Goal: Information Seeking & Learning: Compare options

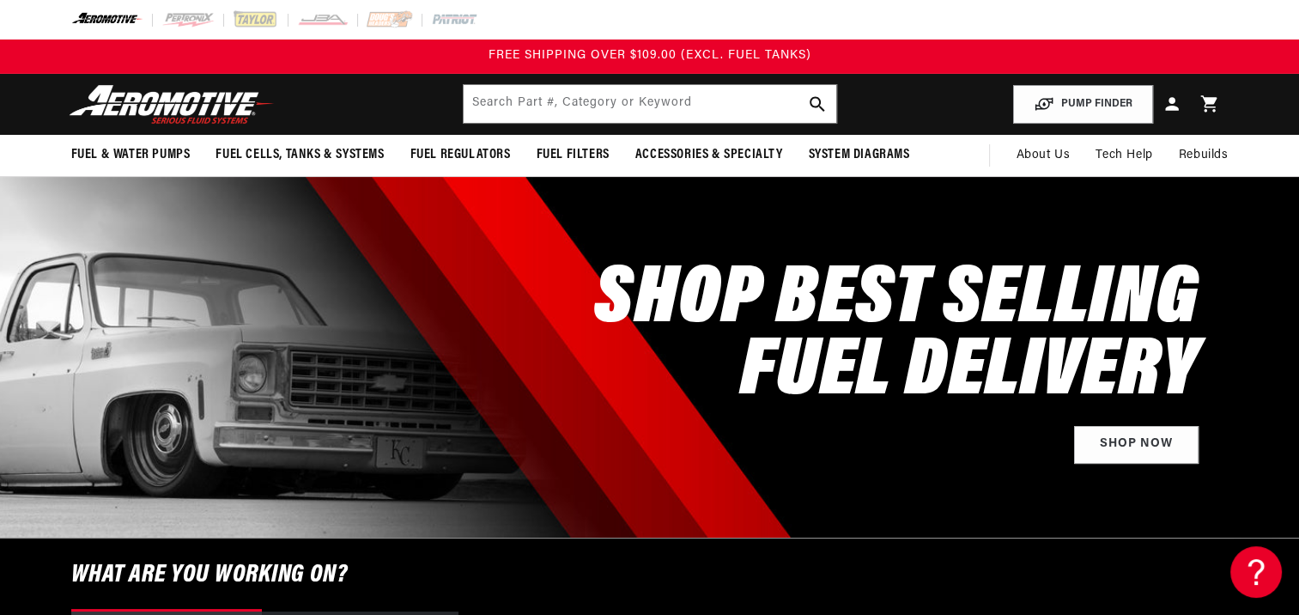
click at [168, 106] on img at bounding box center [171, 104] width 215 height 40
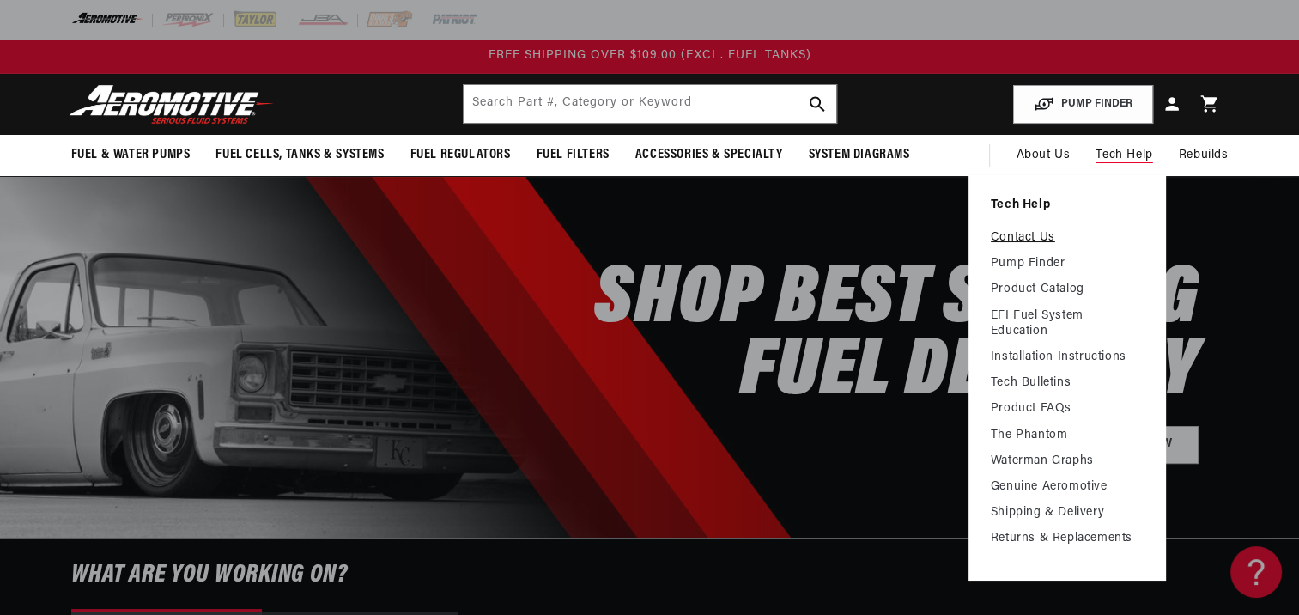
click at [1042, 240] on link "Contact Us" at bounding box center [1067, 237] width 153 height 15
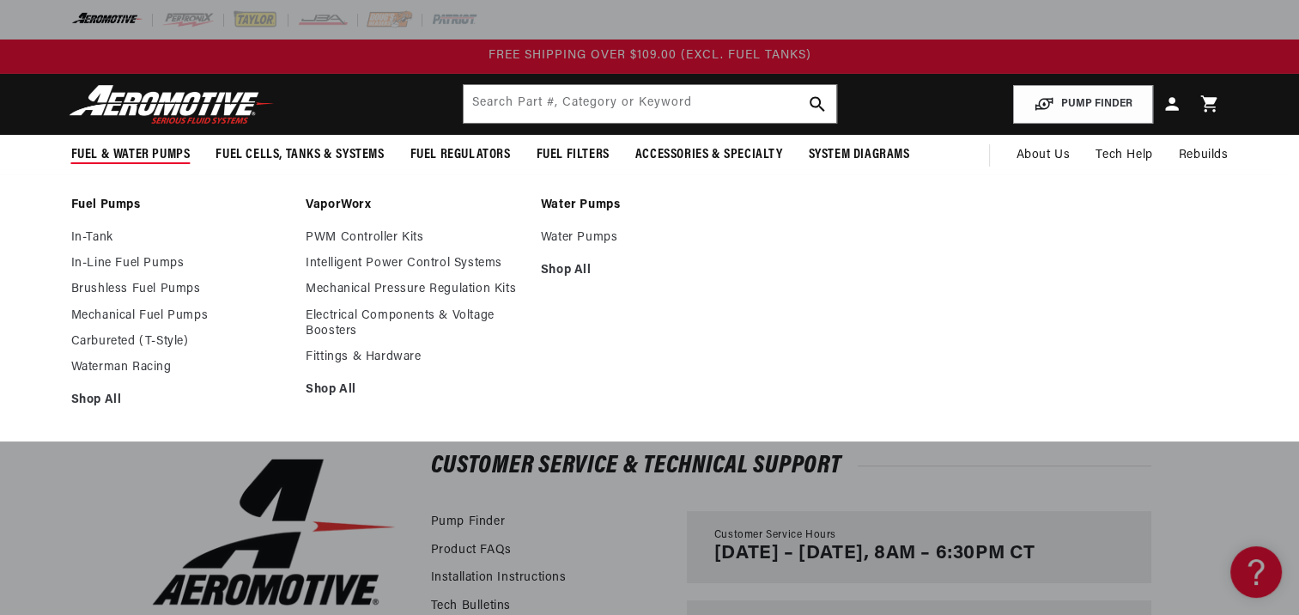
click at [568, 228] on li "Water Pumps Water Pumps Shop All" at bounding box center [650, 308] width 218 height 222
click at [568, 237] on link "Water Pumps" at bounding box center [650, 237] width 218 height 15
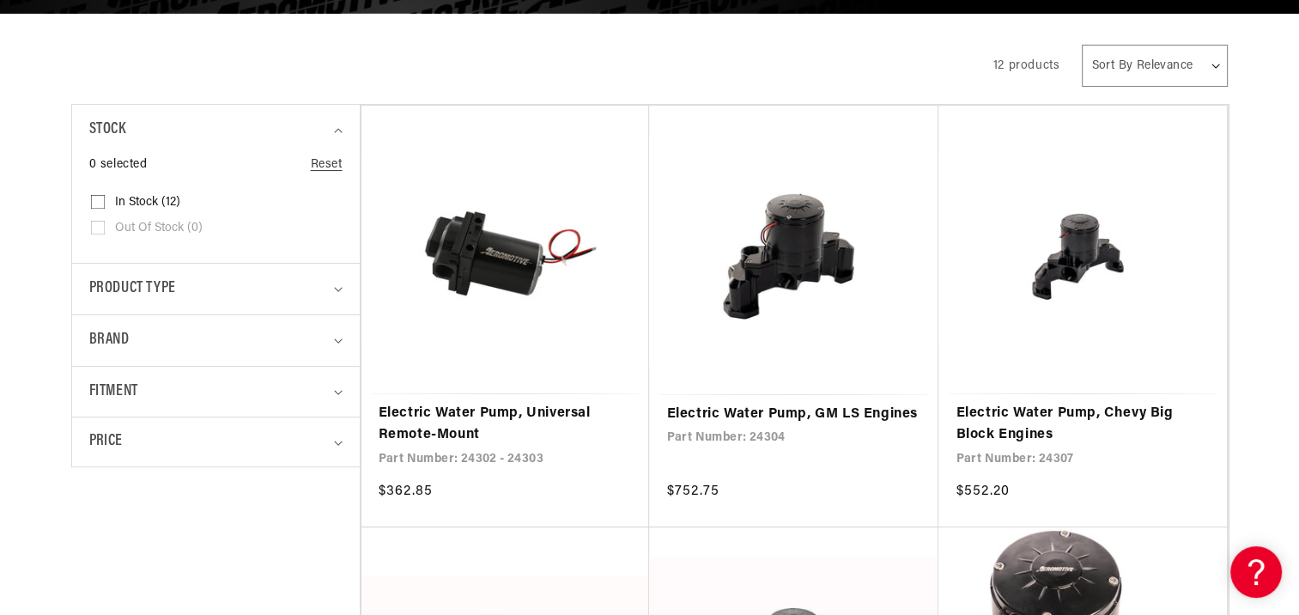
scroll to position [367, 0]
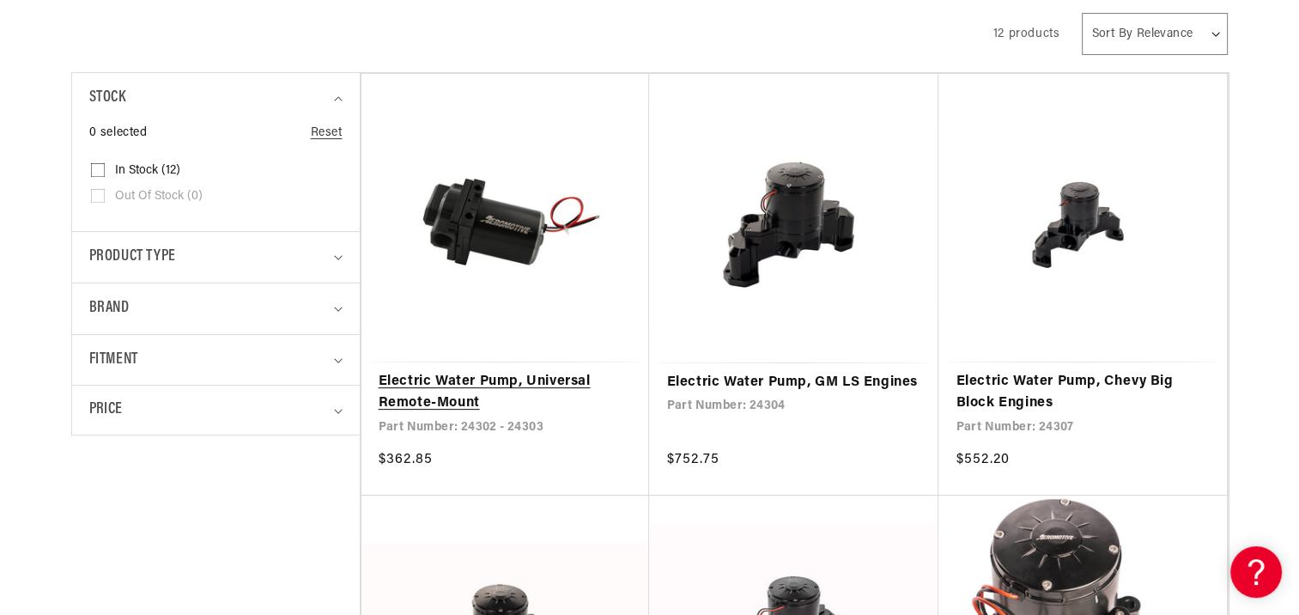
click at [498, 371] on link "Electric Water Pump, Universal Remote-Mount" at bounding box center [506, 393] width 254 height 44
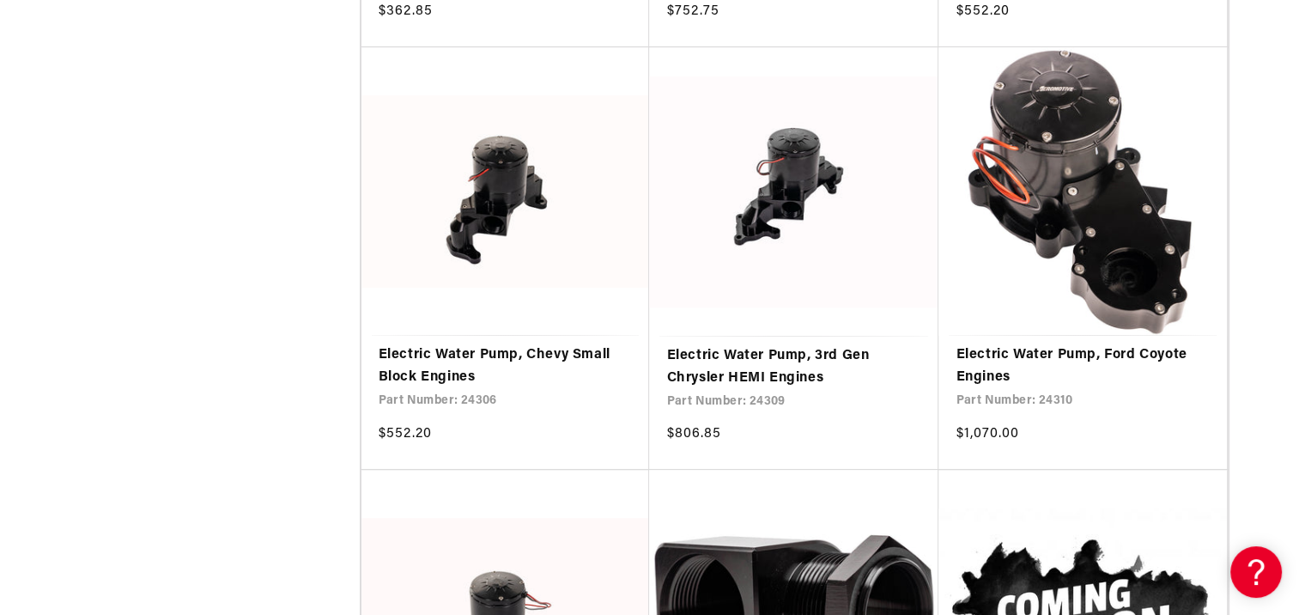
scroll to position [816, 0]
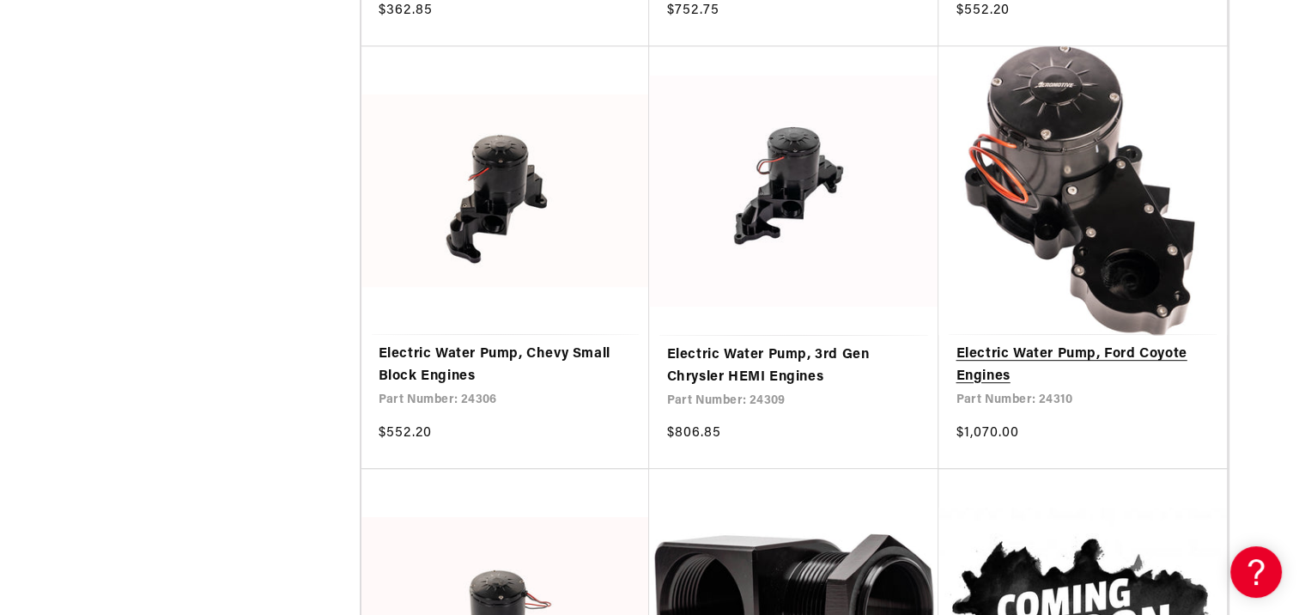
click at [968, 353] on link "Electric Water Pump, Ford Coyote Engines" at bounding box center [1083, 365] width 254 height 44
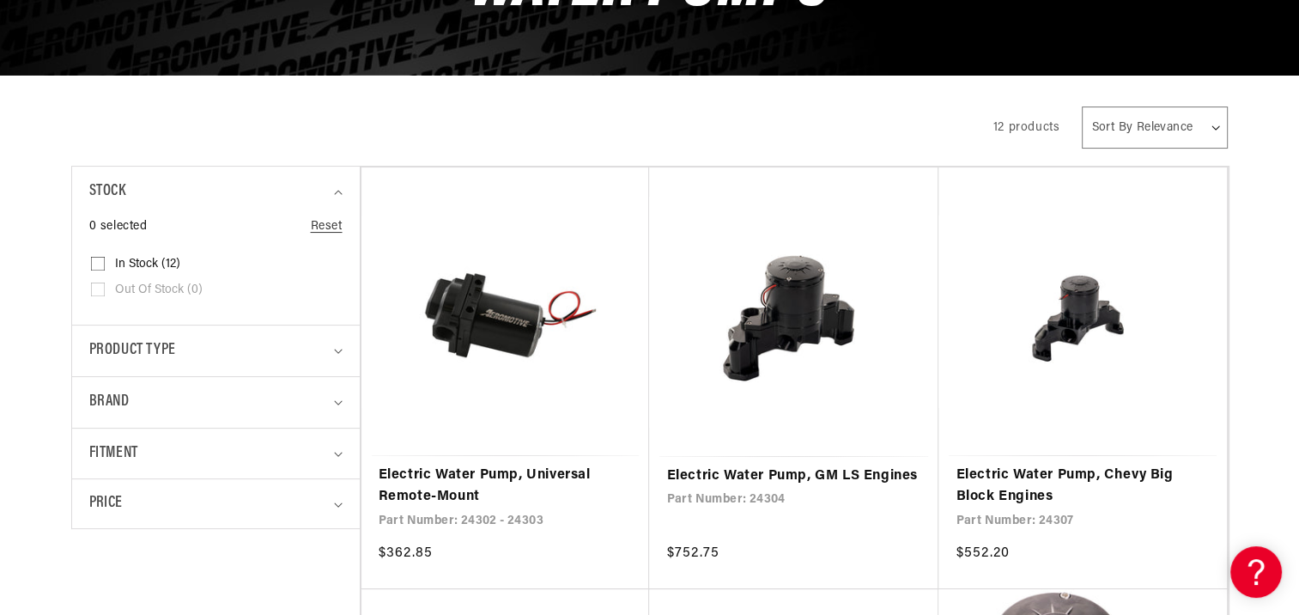
scroll to position [0, 0]
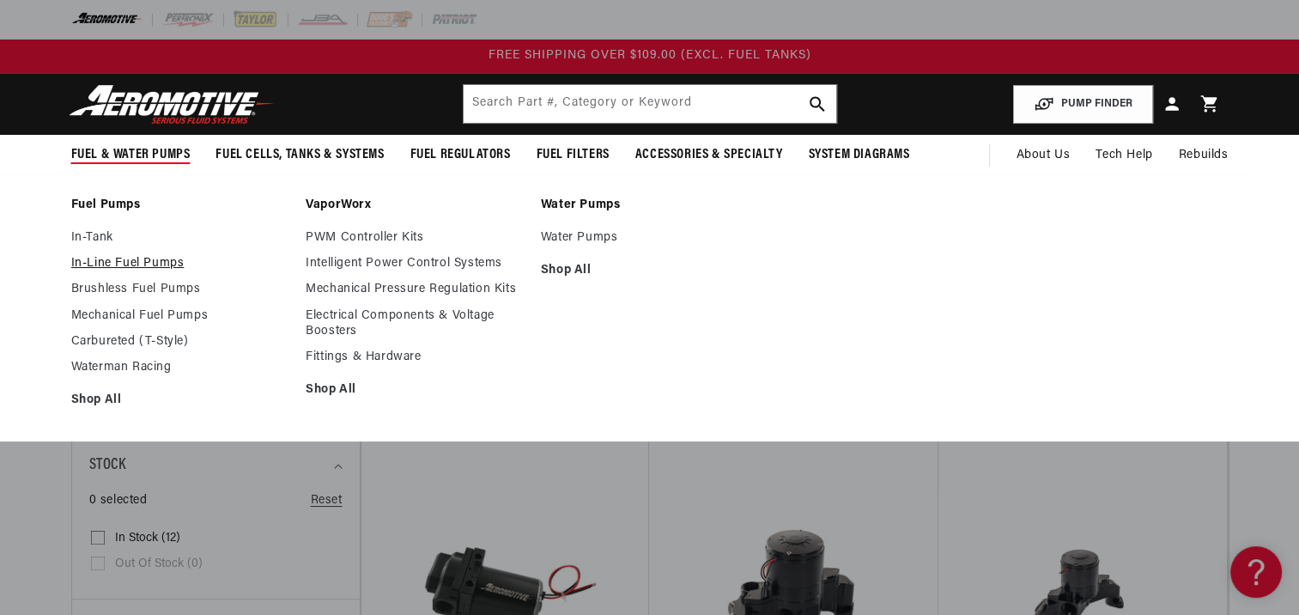
click at [117, 264] on link "In-Line Fuel Pumps" at bounding box center [180, 263] width 218 height 15
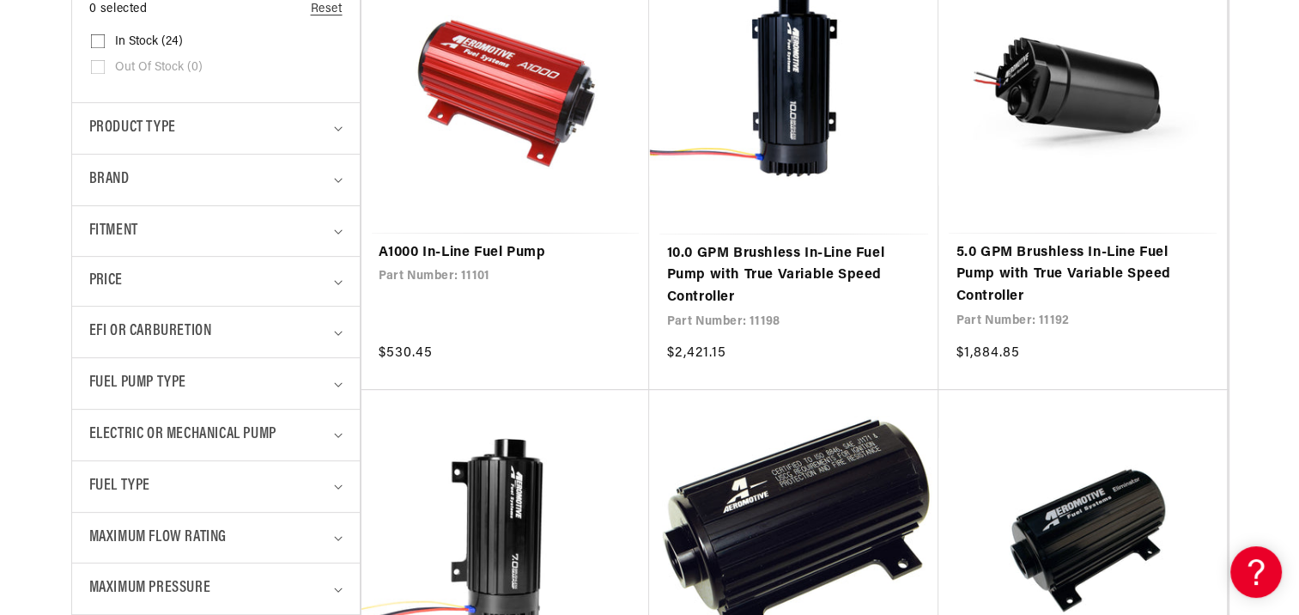
scroll to position [512, 0]
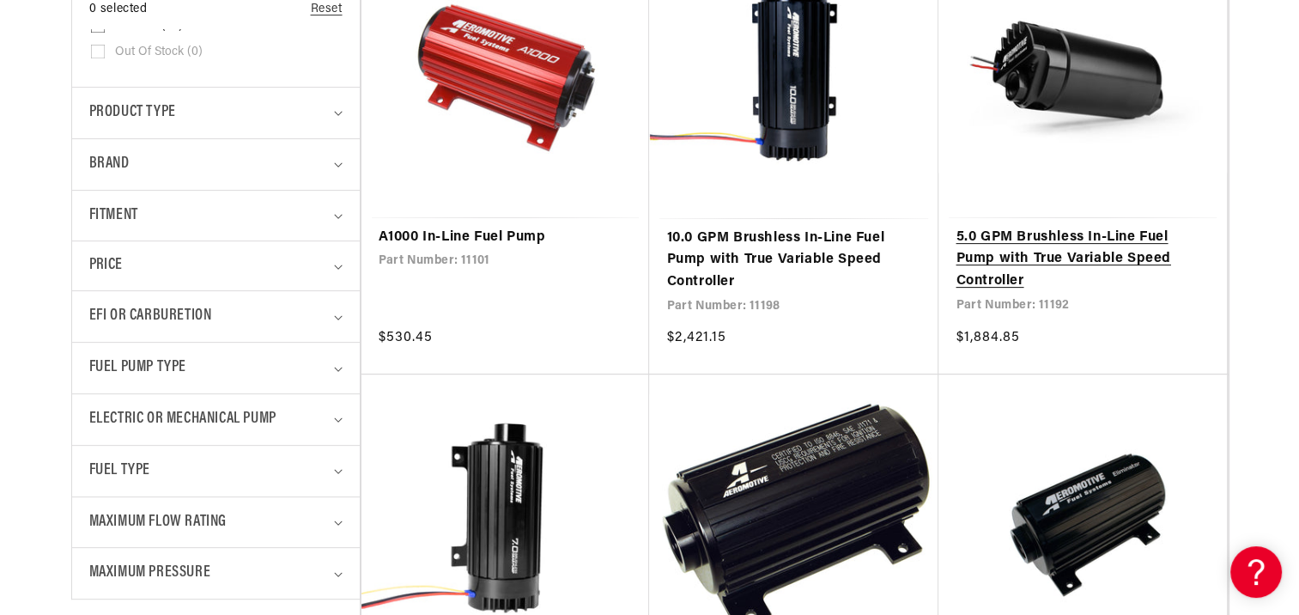
click at [1022, 254] on link "5.0 GPM Brushless In-Line Fuel Pump with True Variable Speed Controller" at bounding box center [1083, 260] width 254 height 66
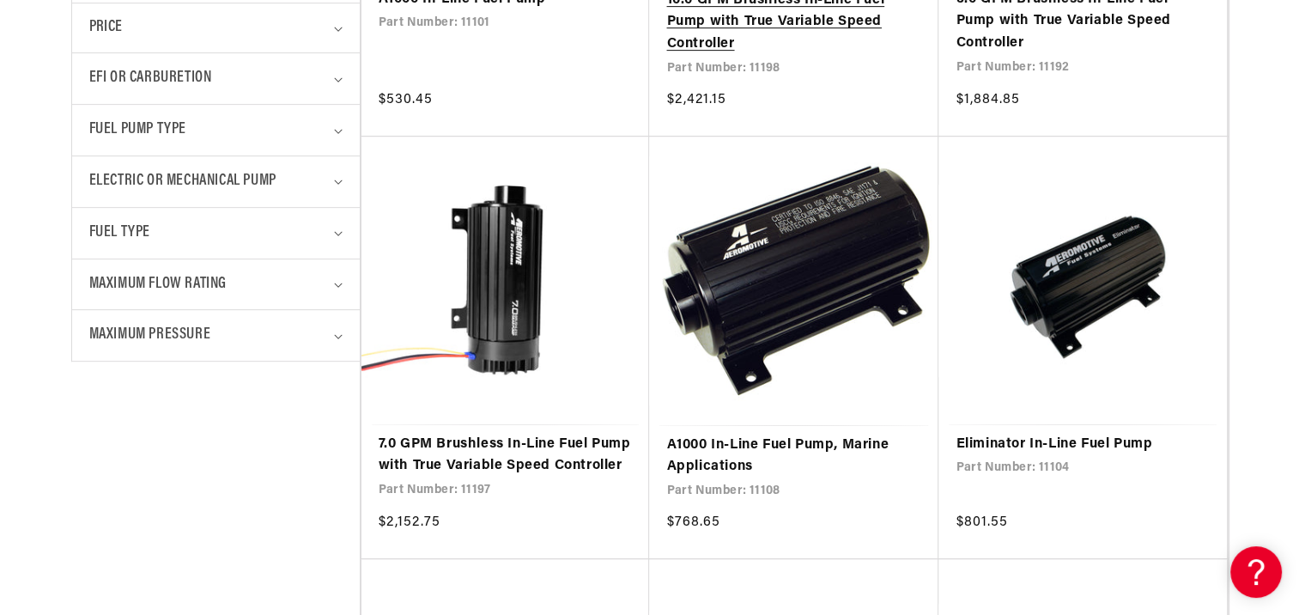
scroll to position [750, 0]
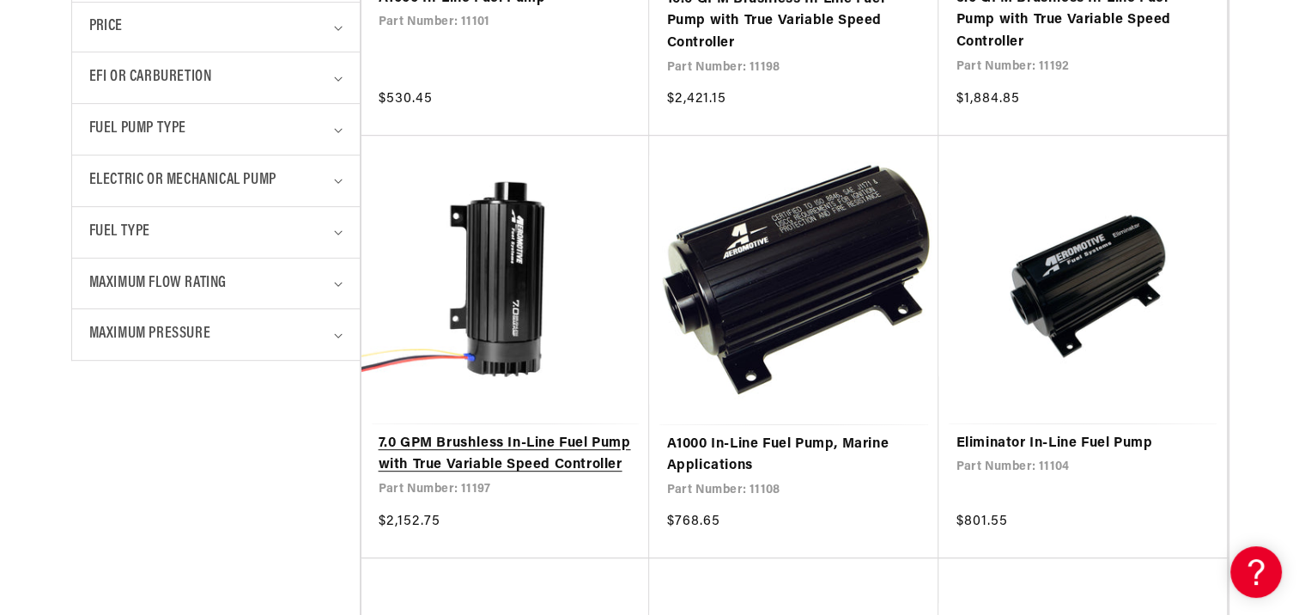
click at [513, 440] on link "7.0 GPM Brushless In-Line Fuel Pump with True Variable Speed Controller" at bounding box center [506, 455] width 254 height 44
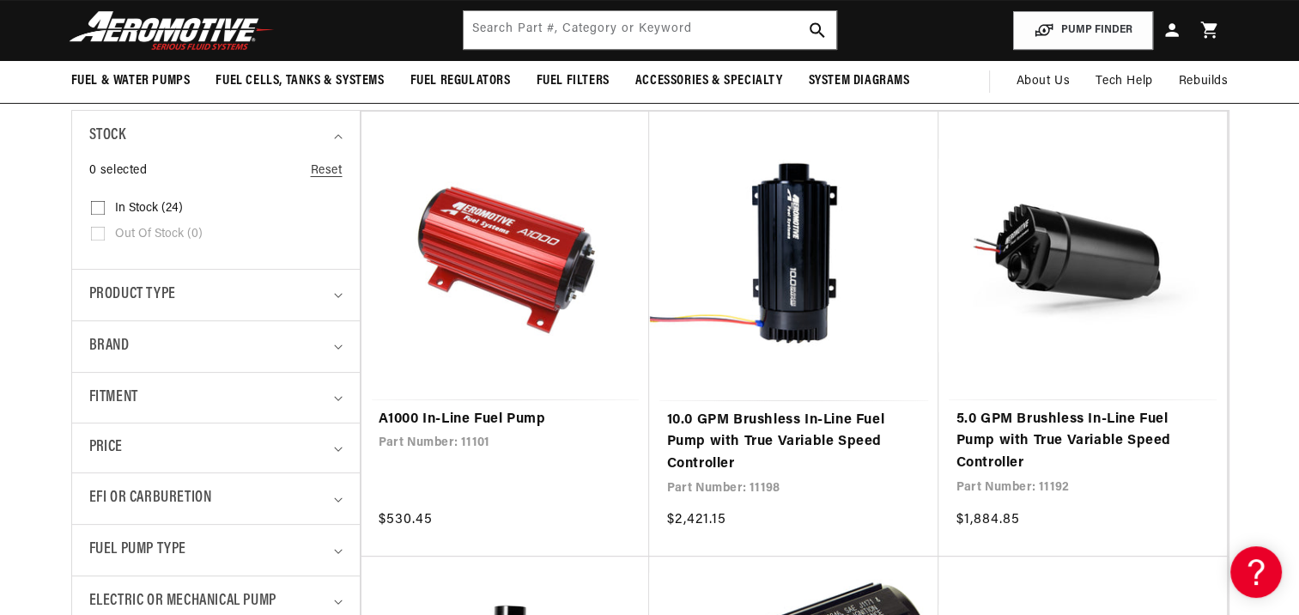
scroll to position [328, 0]
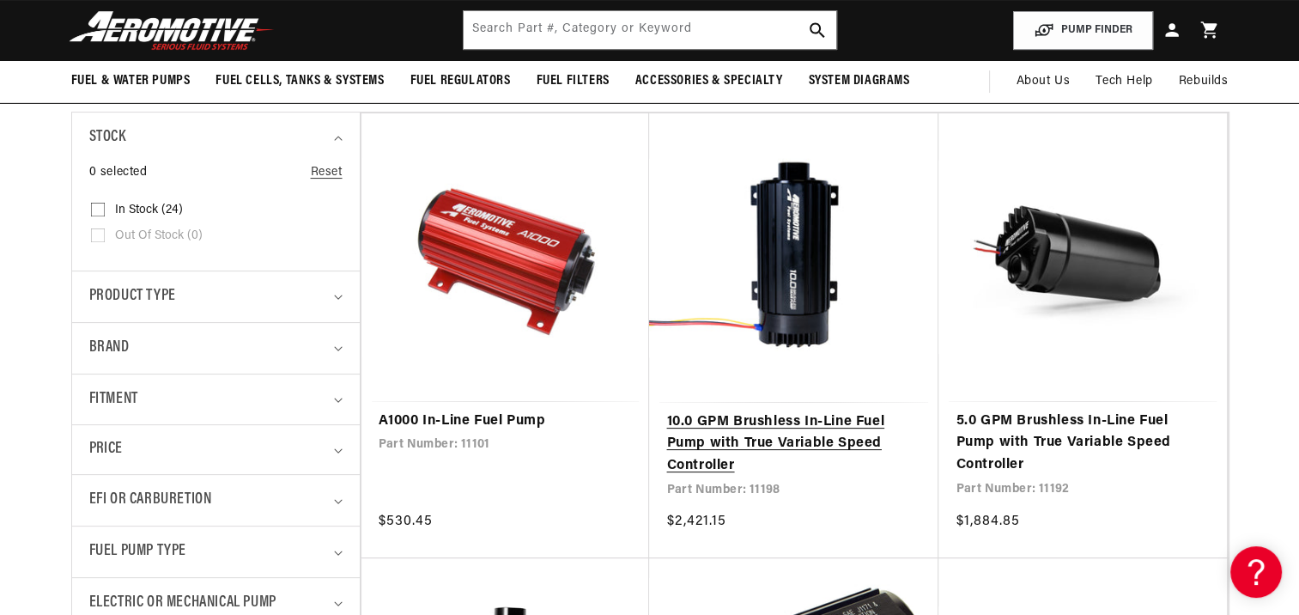
click at [805, 444] on link "10.0 GPM Brushless In-Line Fuel Pump with True Variable Speed Controller" at bounding box center [793, 444] width 255 height 66
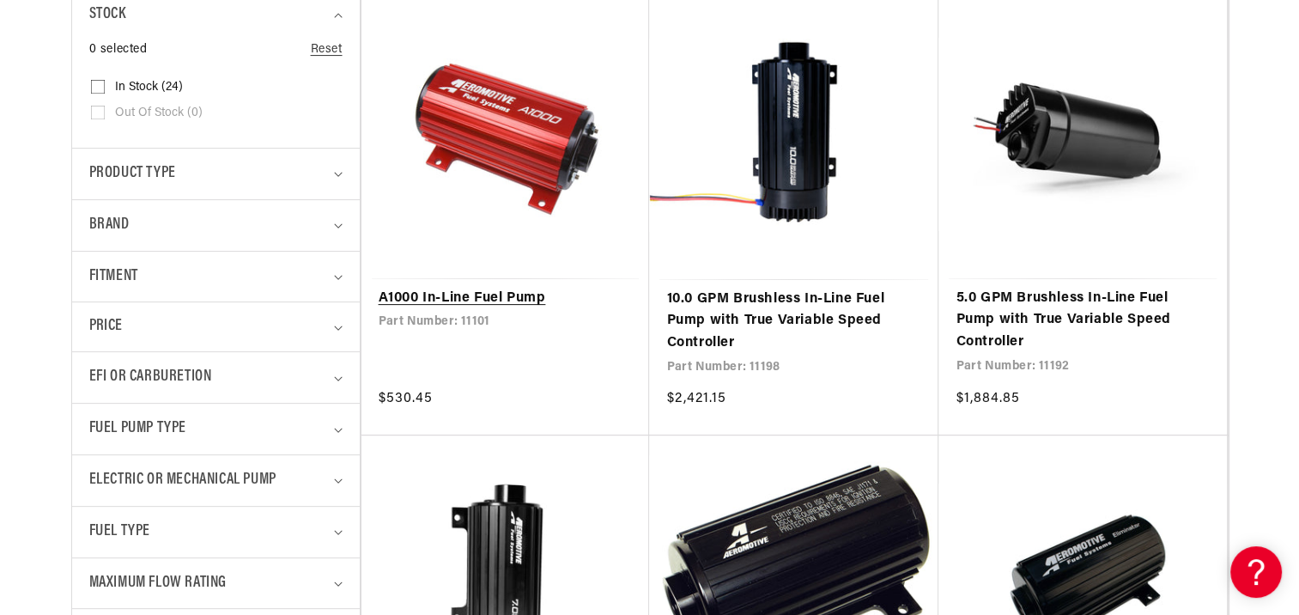
scroll to position [452, 0]
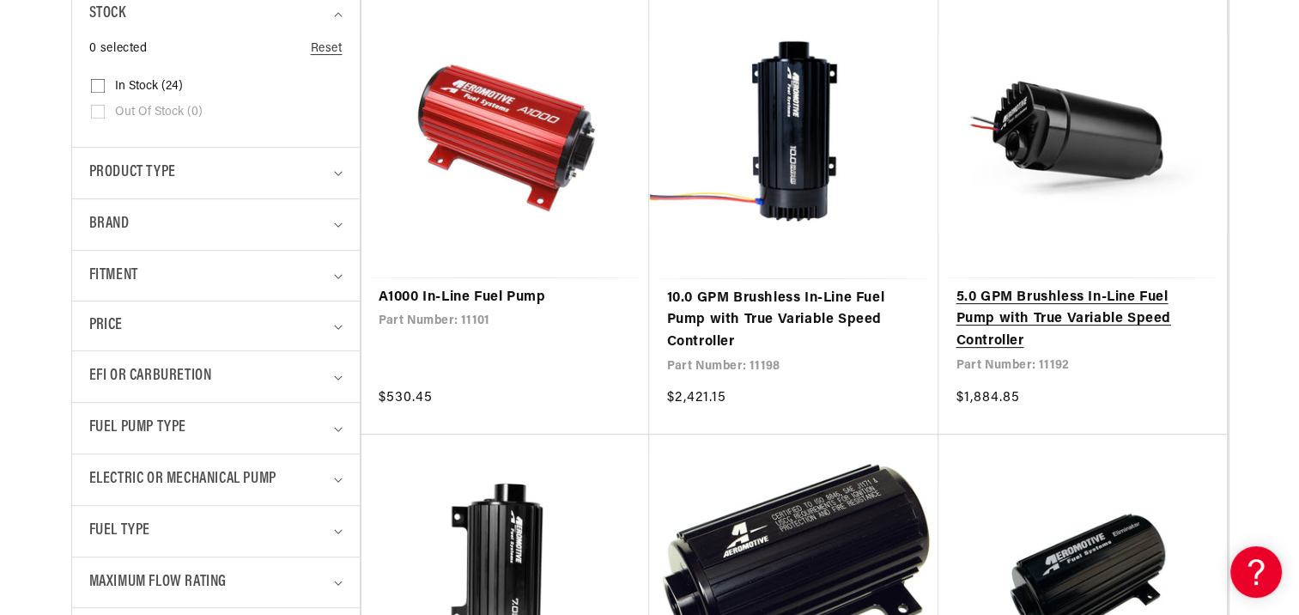
click at [1031, 334] on link "5.0 GPM Brushless In-Line Fuel Pump with True Variable Speed Controller" at bounding box center [1083, 320] width 254 height 66
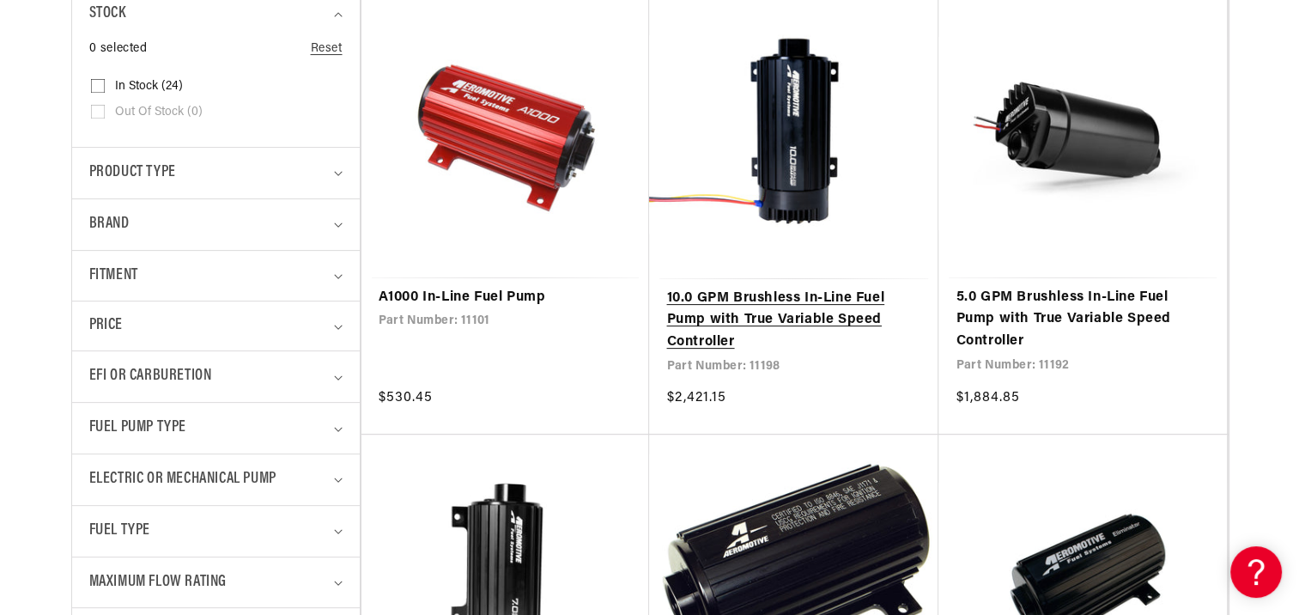
click at [776, 299] on link "10.0 GPM Brushless In-Line Fuel Pump with True Variable Speed Controller" at bounding box center [793, 321] width 255 height 66
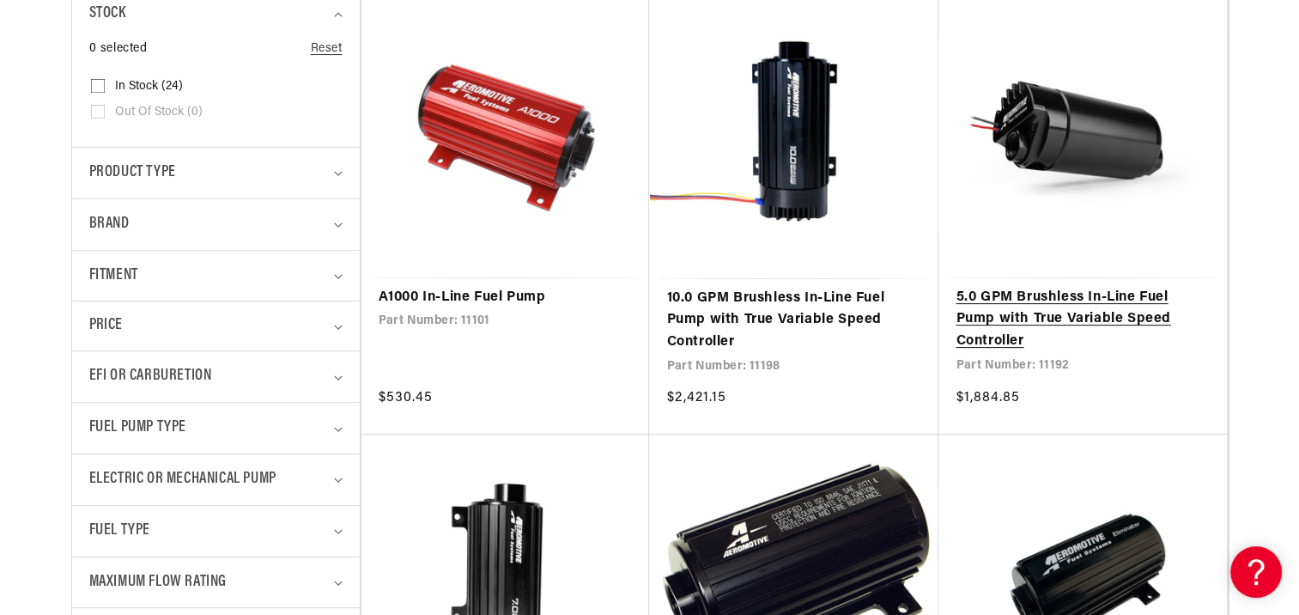
click at [1006, 302] on link "5.0 GPM Brushless In-Line Fuel Pump with True Variable Speed Controller" at bounding box center [1083, 320] width 254 height 66
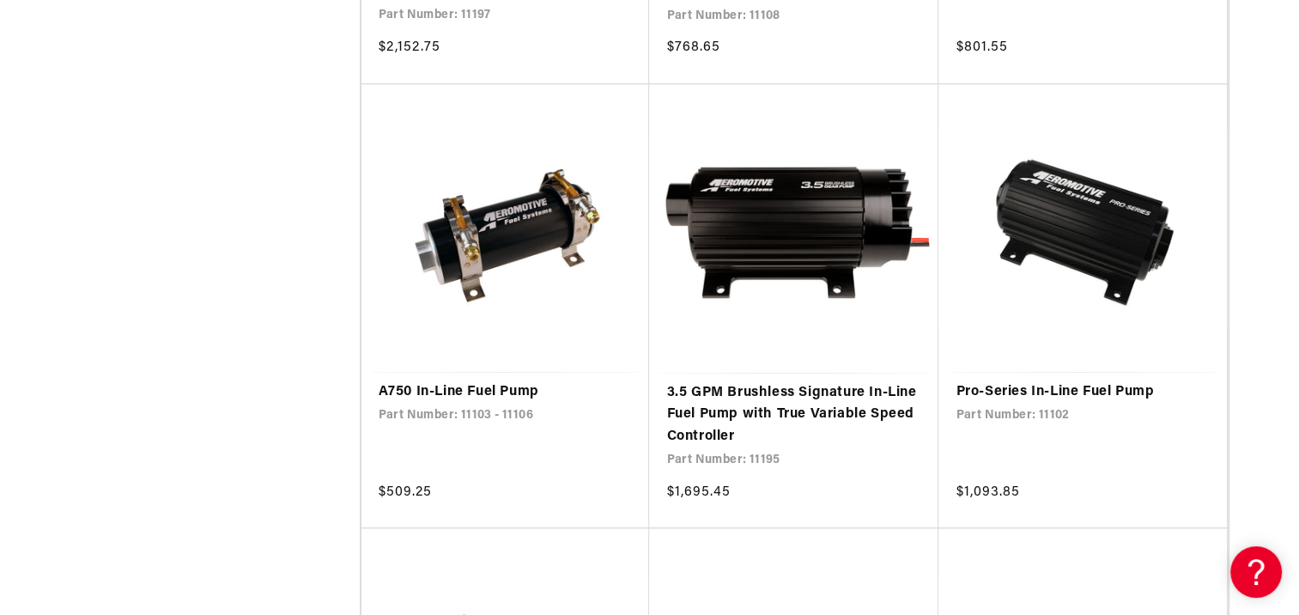
scroll to position [1225, 0]
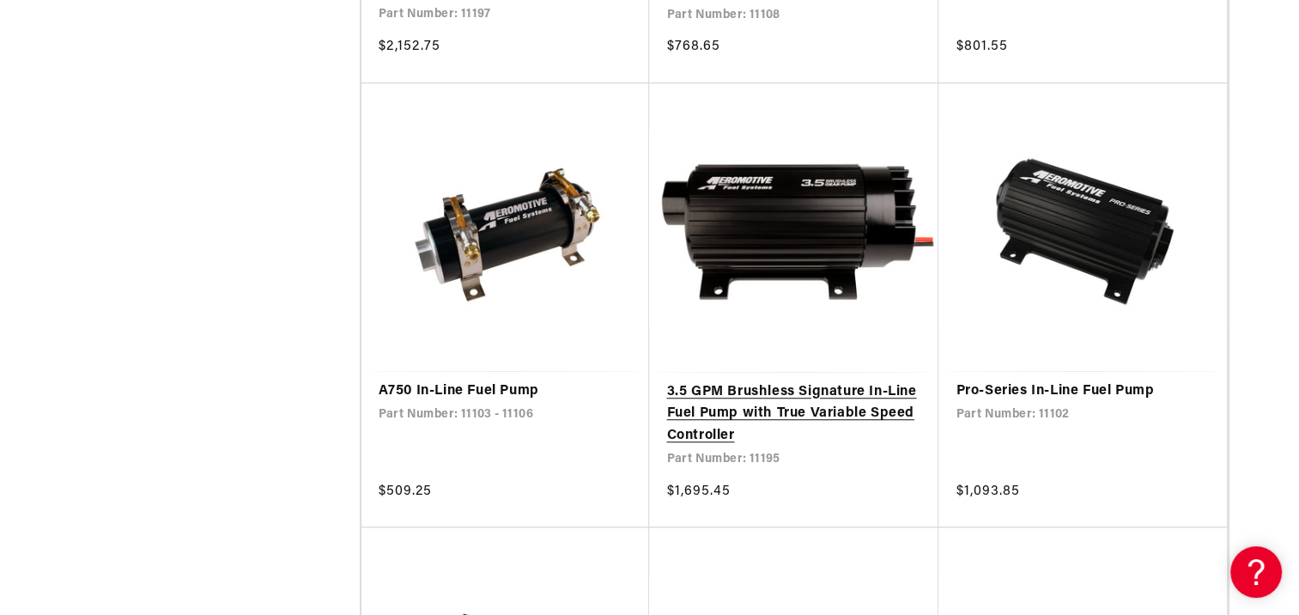
click at [792, 436] on link "3.5 GPM Brushless Signature In-Line Fuel Pump with True Variable Speed Controll…" at bounding box center [793, 414] width 255 height 66
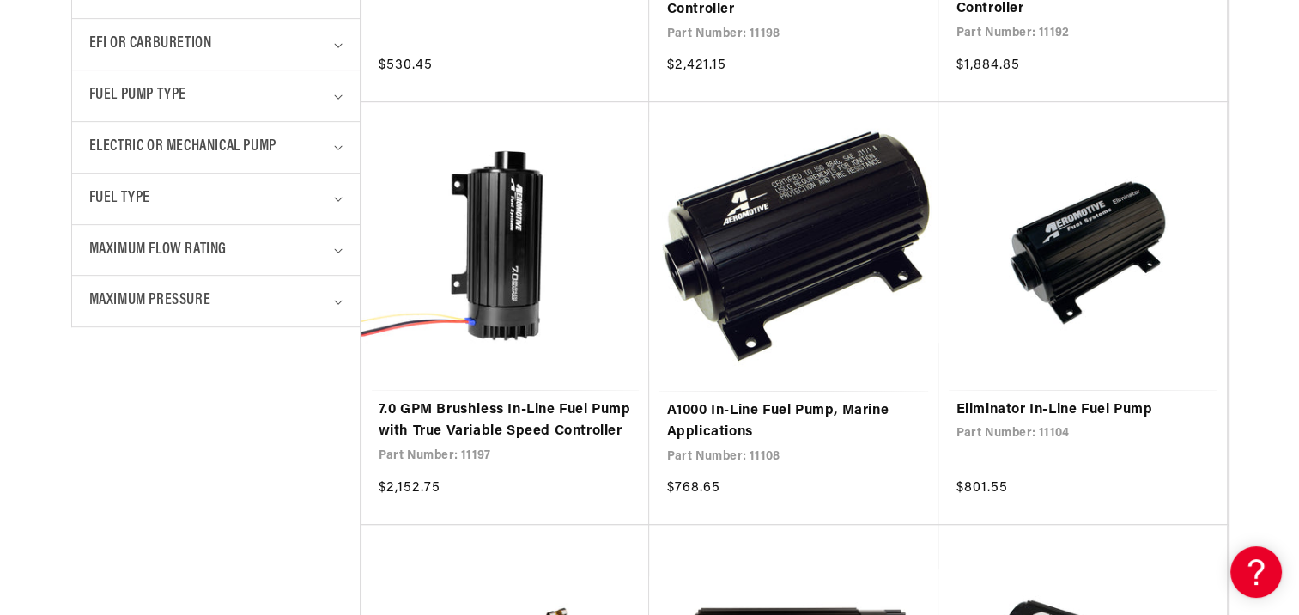
scroll to position [785, 0]
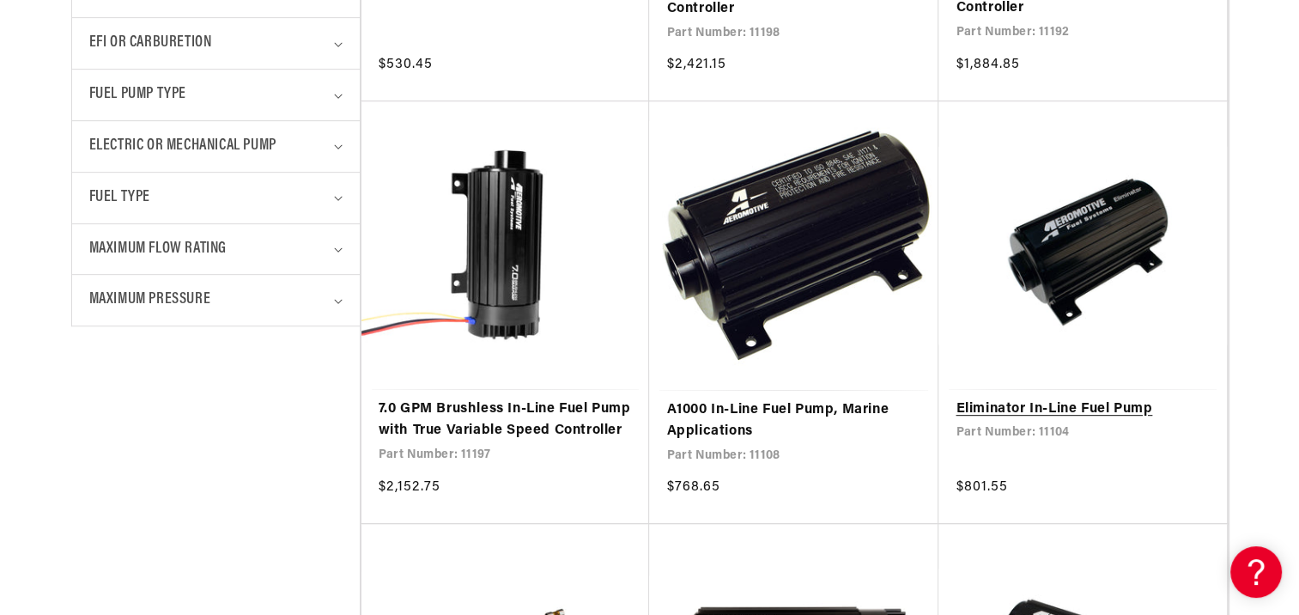
click at [1018, 402] on link "Eliminator In-Line Fuel Pump" at bounding box center [1083, 409] width 254 height 22
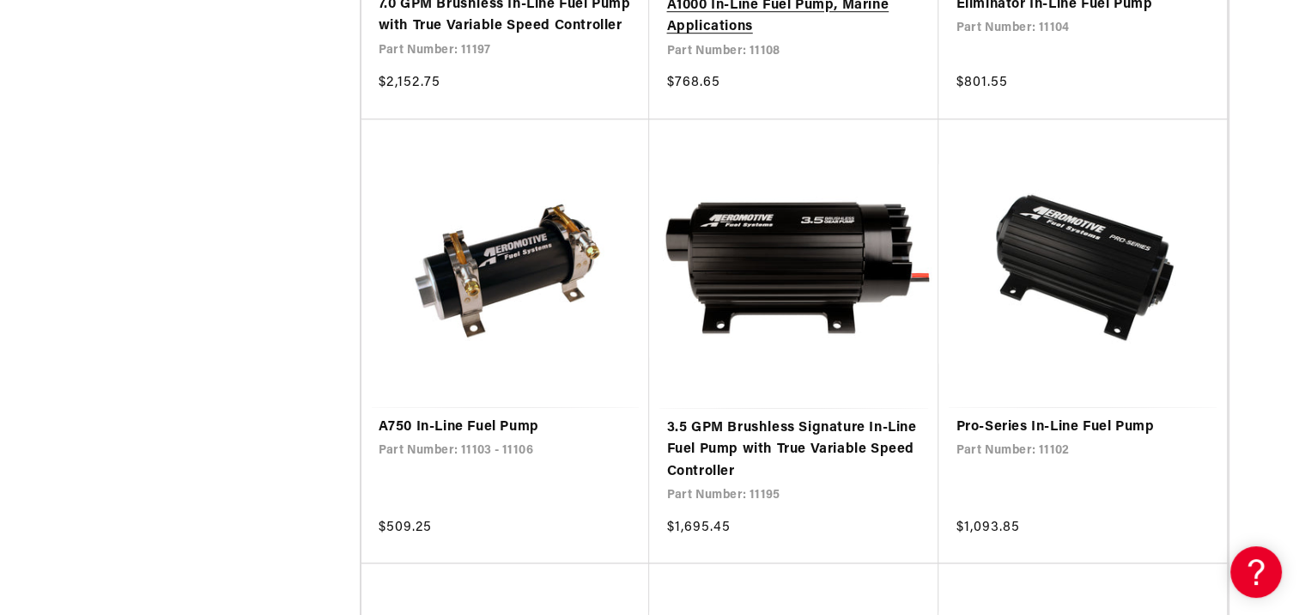
scroll to position [1190, 0]
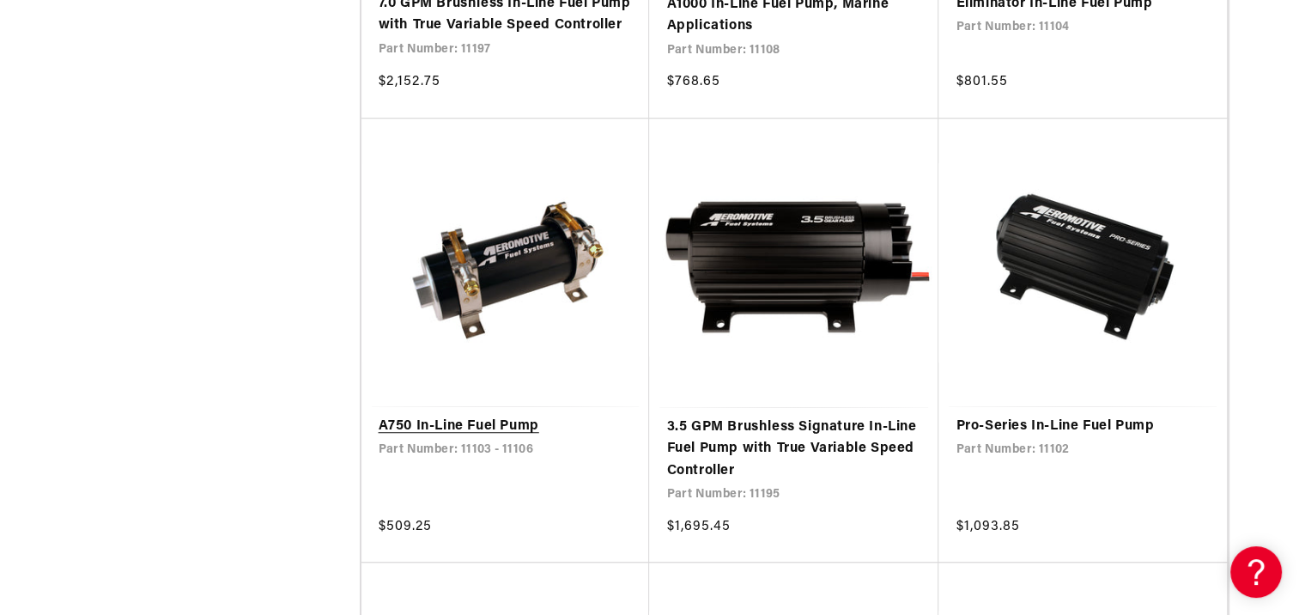
click at [467, 438] on link "A750 In-Line Fuel Pump" at bounding box center [506, 427] width 254 height 22
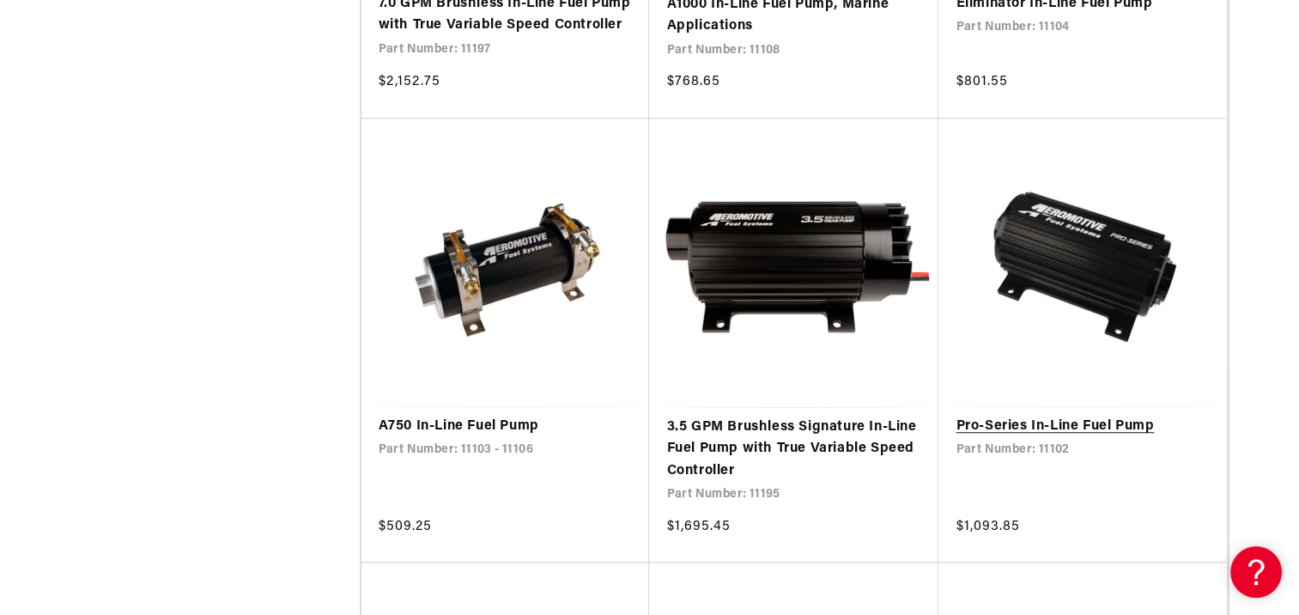
click at [1088, 438] on link "Pro-Series In-Line Fuel Pump" at bounding box center [1083, 427] width 254 height 22
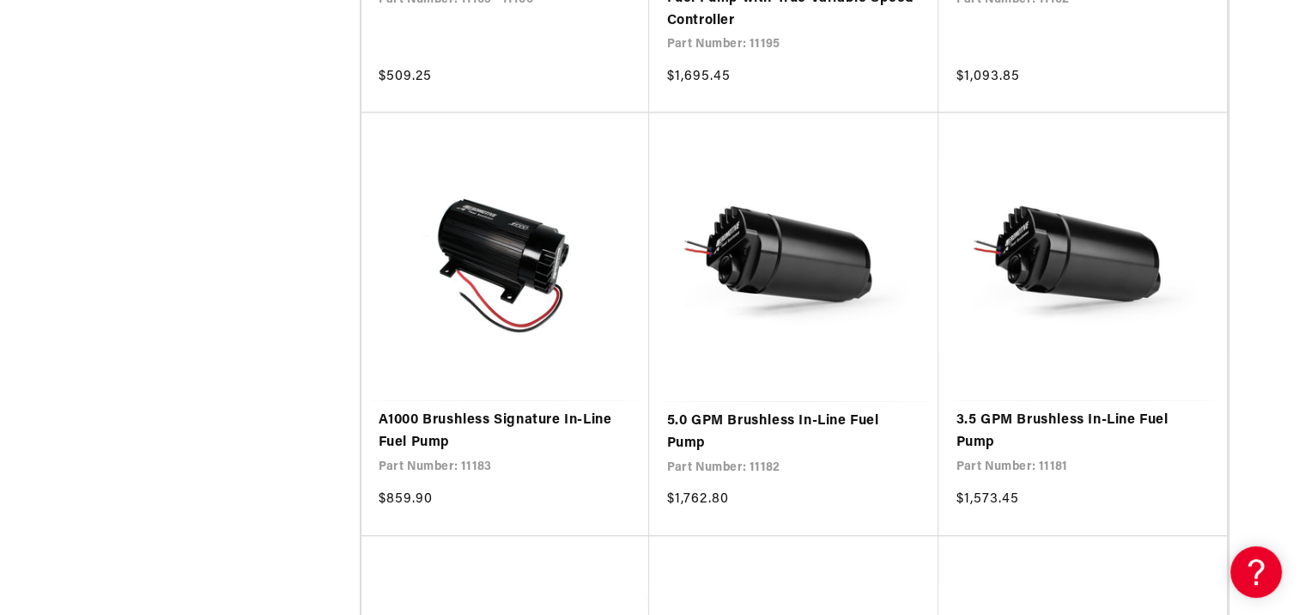
scroll to position [1641, 0]
click at [738, 439] on link "5.0 GPM Brushless In-Line Fuel Pump" at bounding box center [793, 432] width 255 height 44
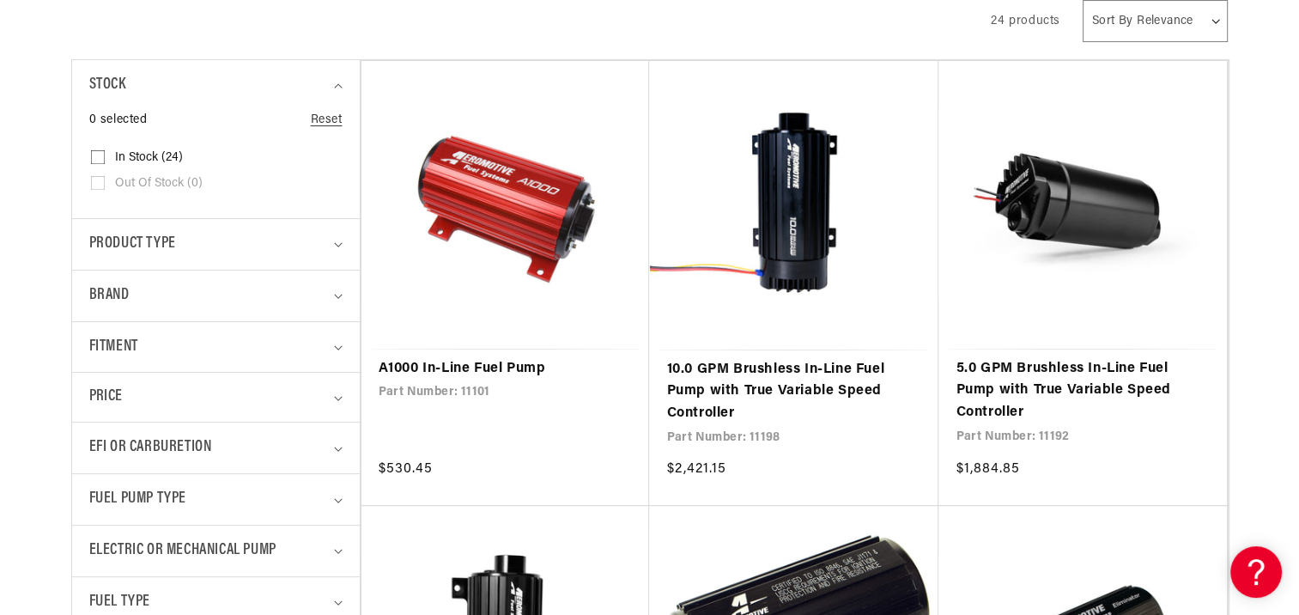
scroll to position [385, 0]
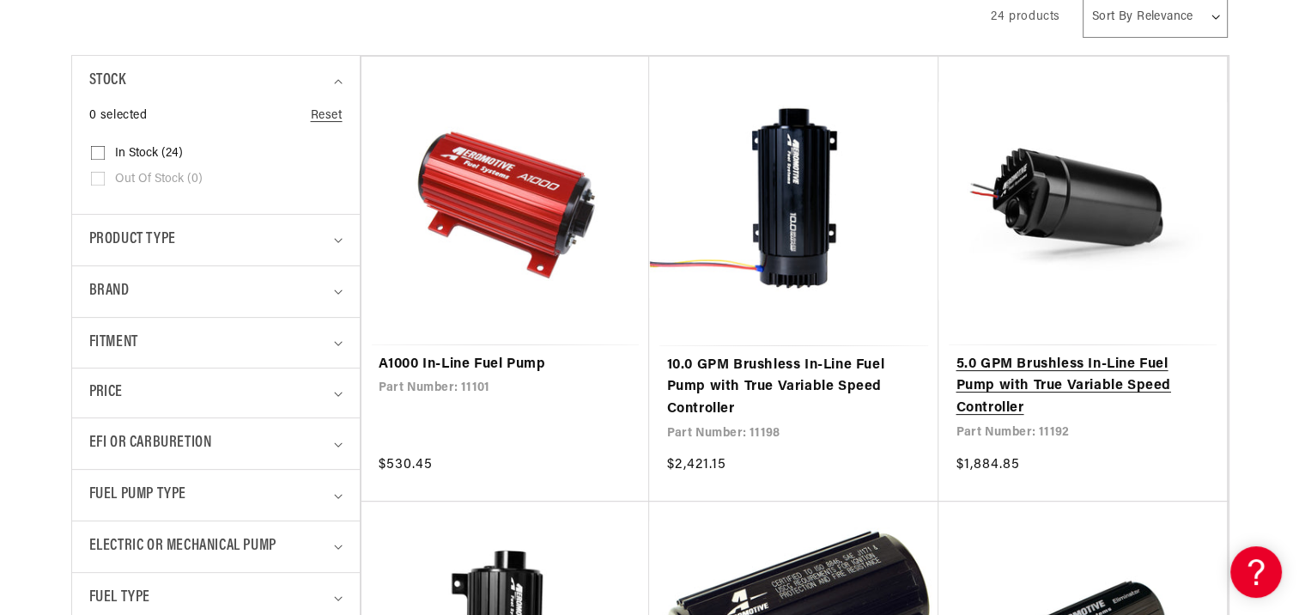
click at [1022, 357] on link "5.0 GPM Brushless In-Line Fuel Pump with True Variable Speed Controller" at bounding box center [1083, 387] width 254 height 66
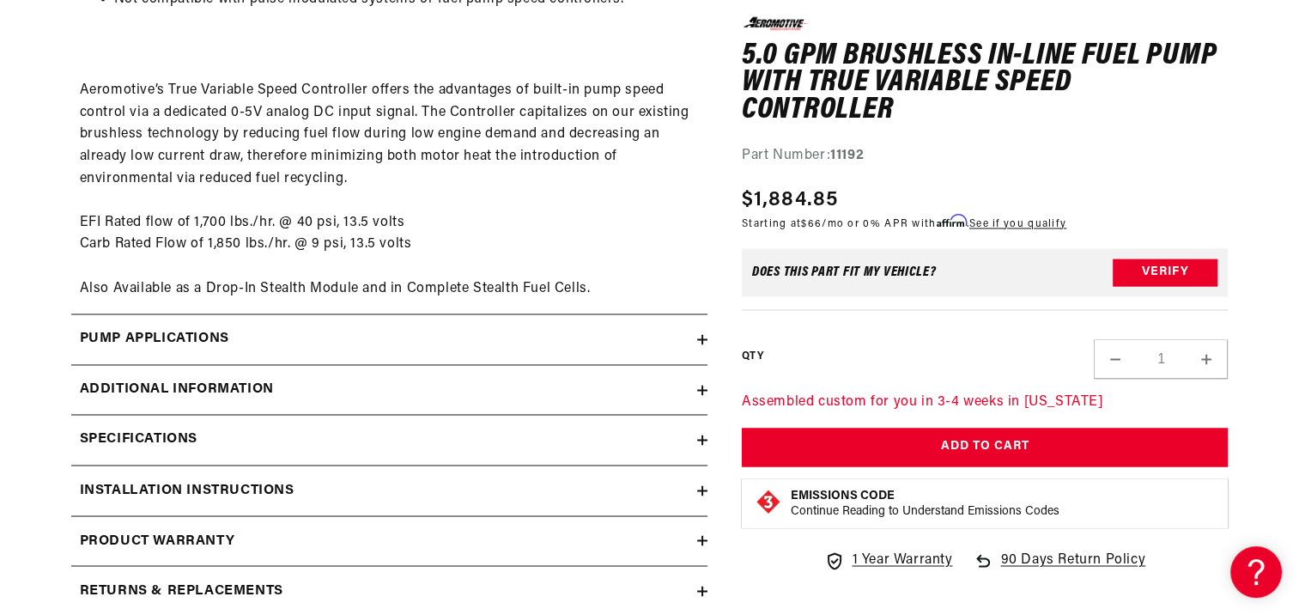
scroll to position [2758, 0]
click at [702, 340] on icon at bounding box center [702, 338] width 0 height 10
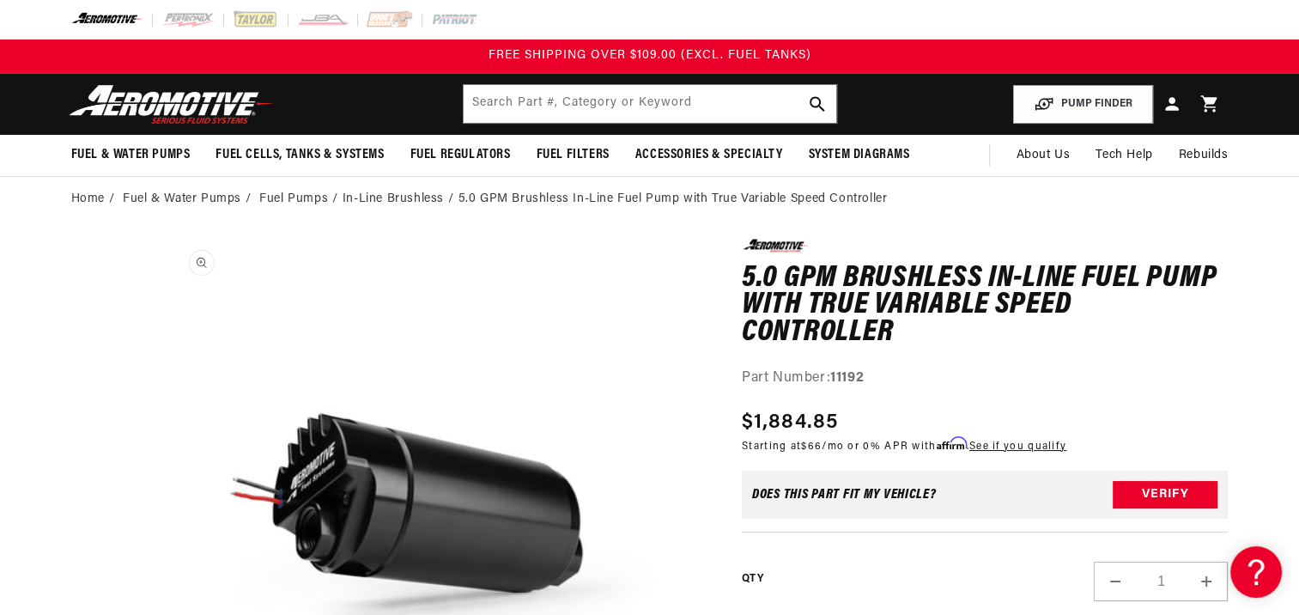
scroll to position [0, 0]
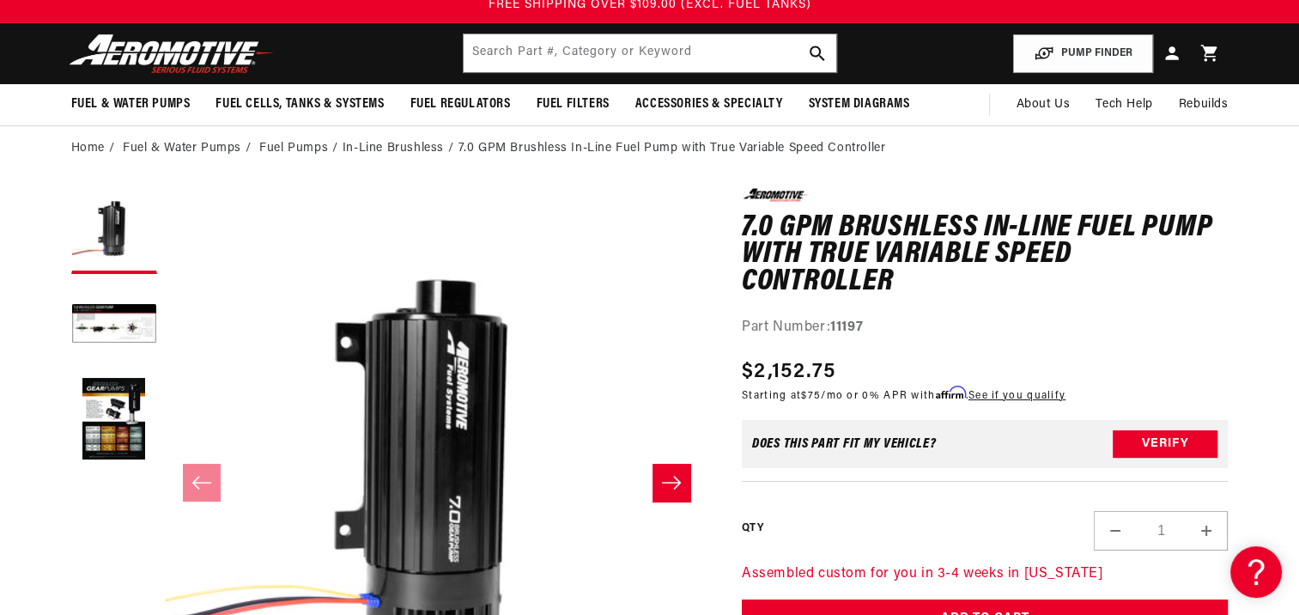
scroll to position [50, 0]
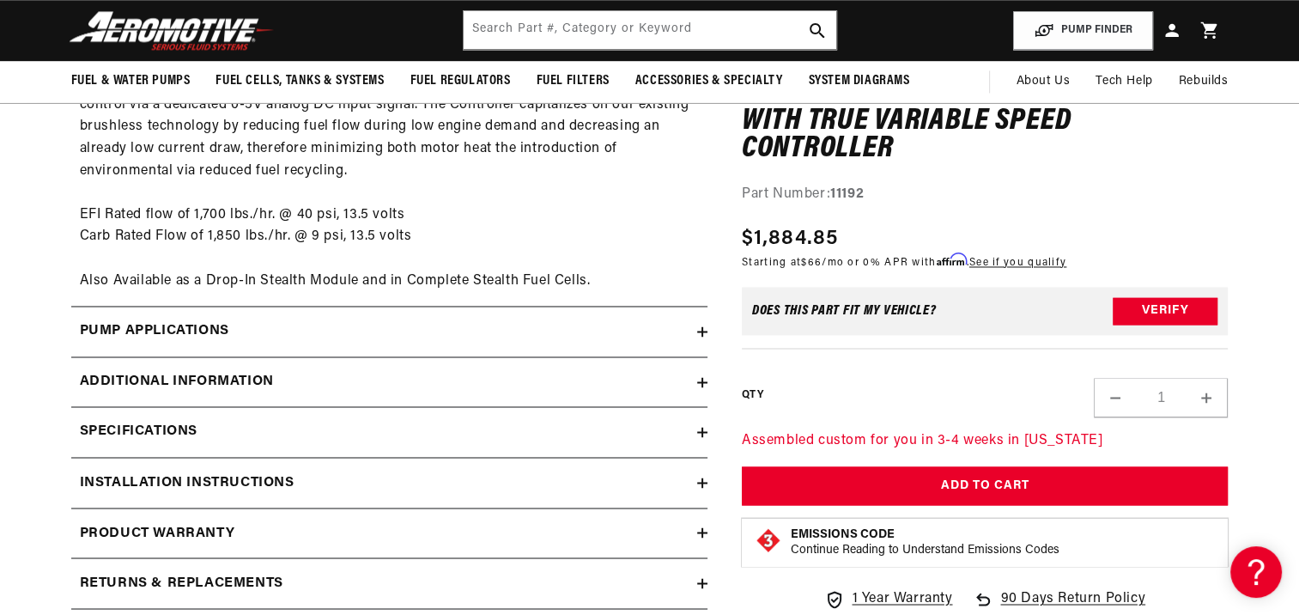
scroll to position [2758, 0]
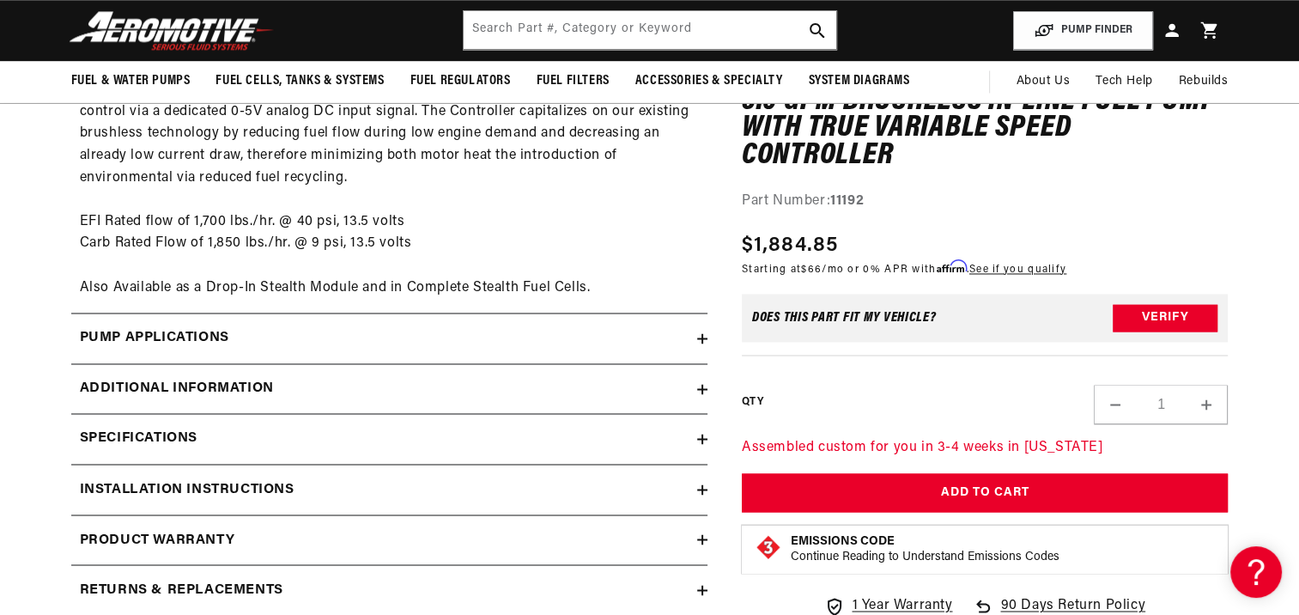
click at [700, 340] on icon at bounding box center [702, 338] width 10 height 10
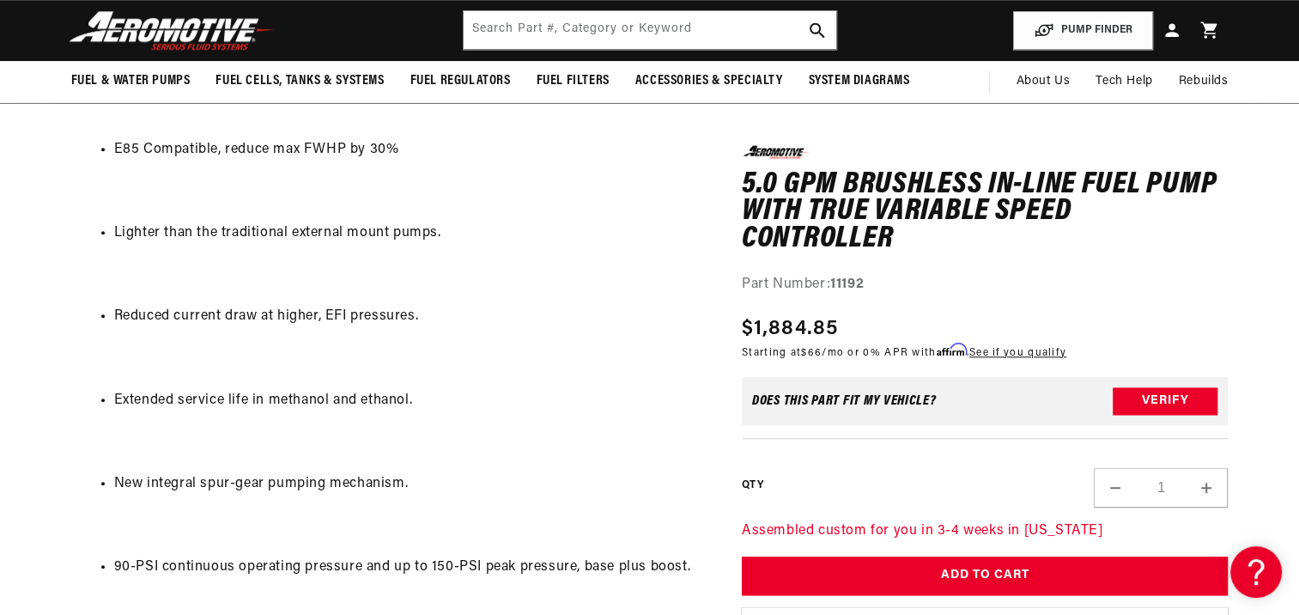
scroll to position [1595, 0]
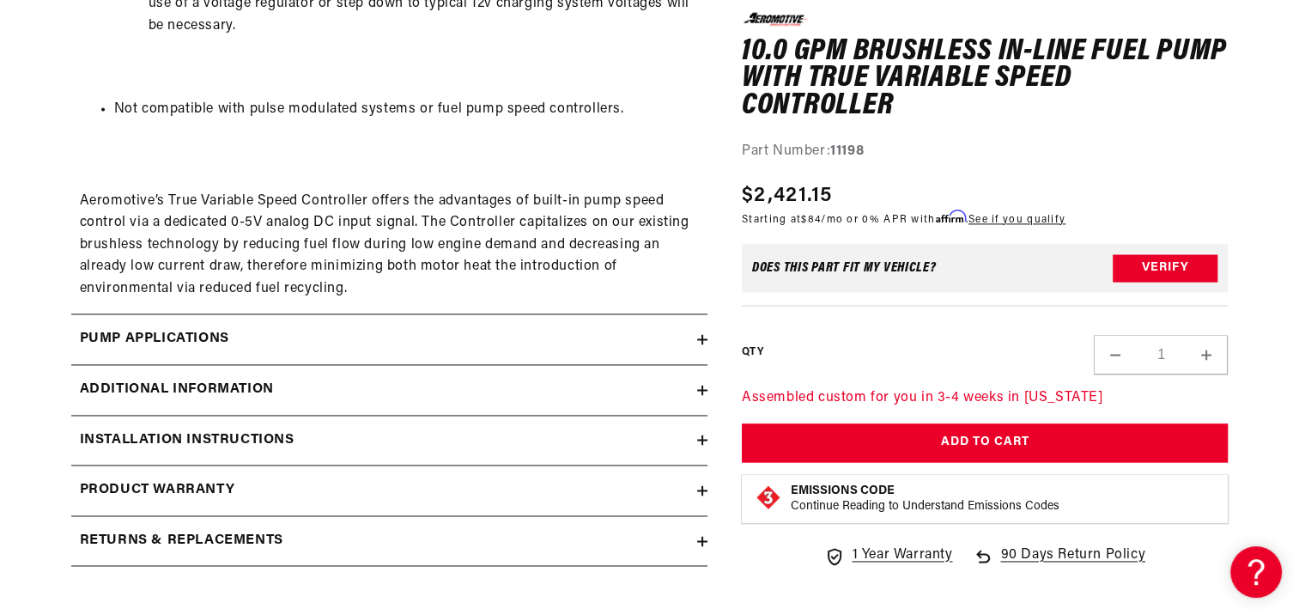
scroll to position [2430, 0]
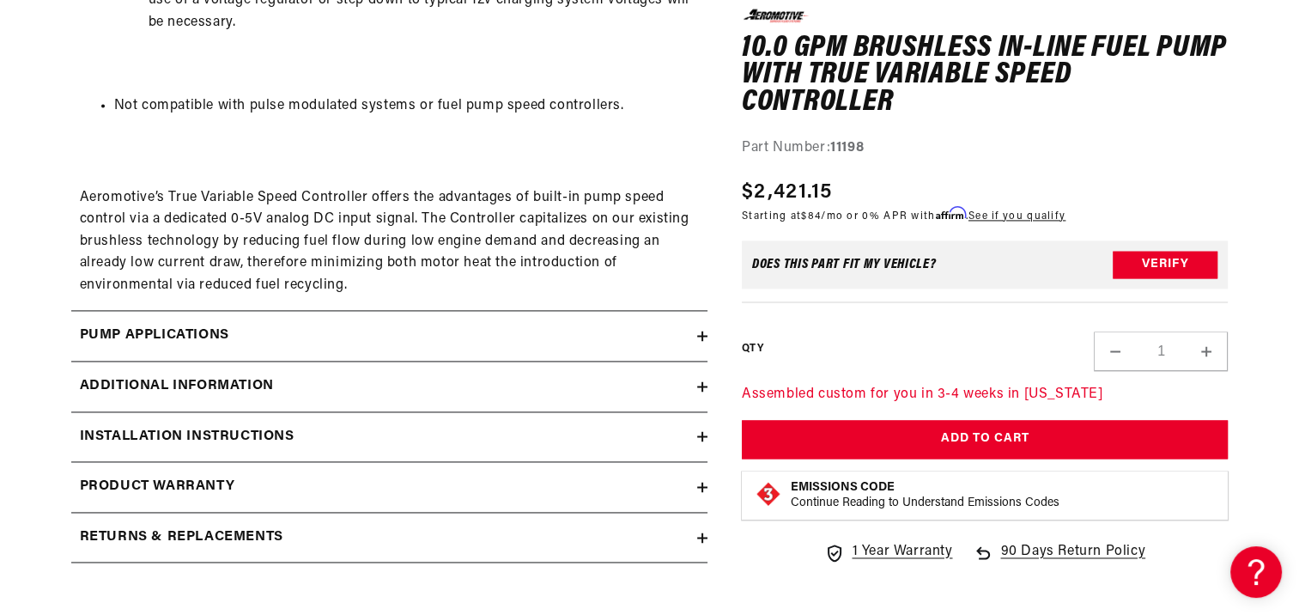
click at [698, 333] on icon at bounding box center [702, 336] width 10 height 10
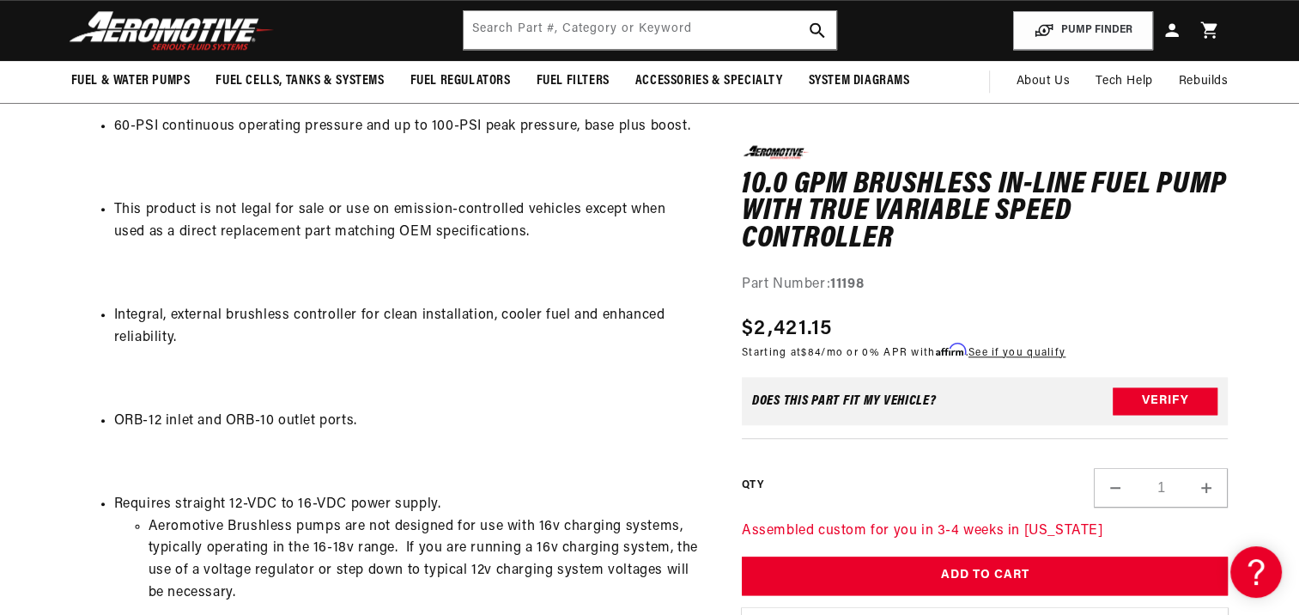
scroll to position [1832, 0]
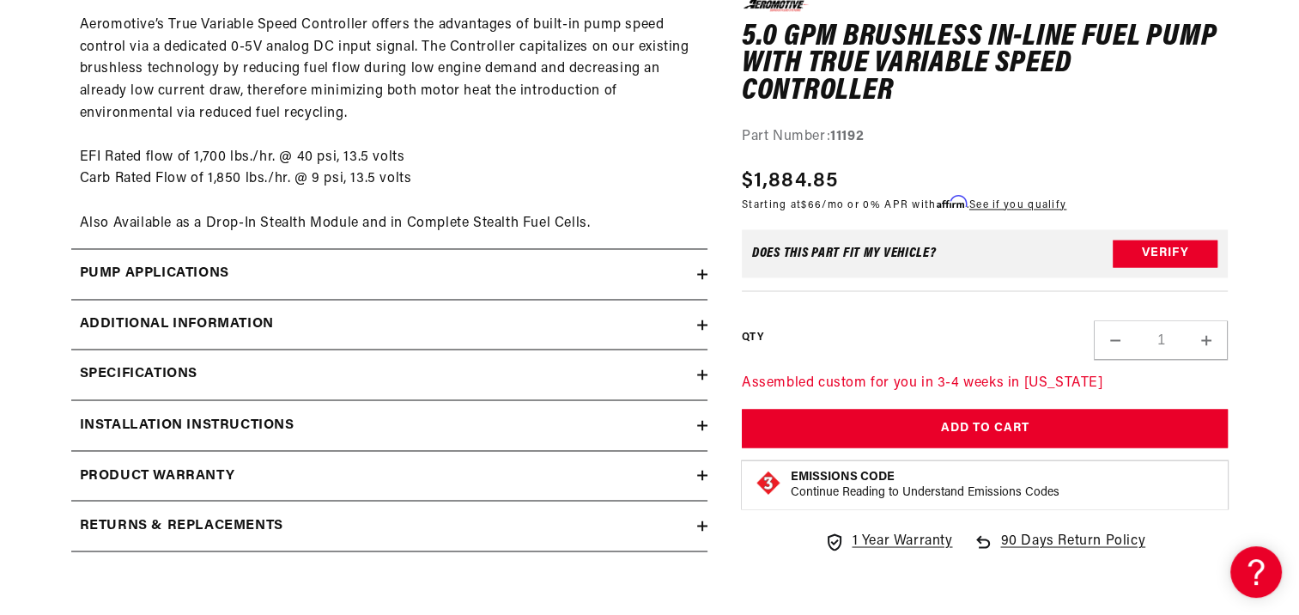
scroll to position [2825, 0]
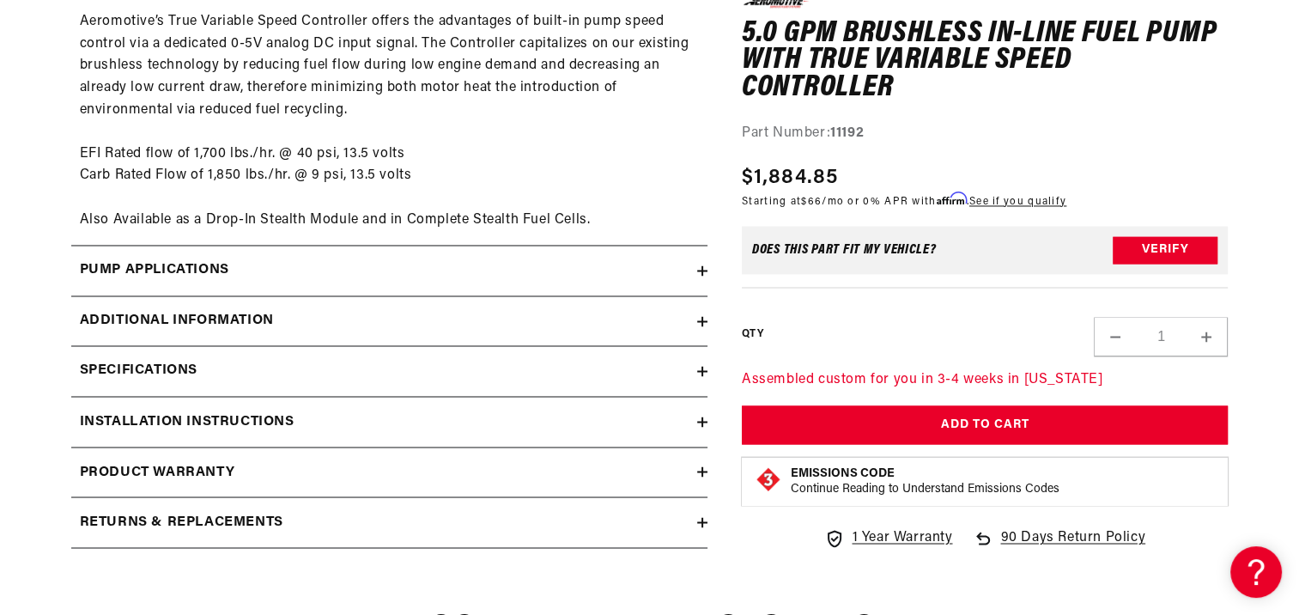
click at [699, 268] on icon at bounding box center [702, 270] width 10 height 10
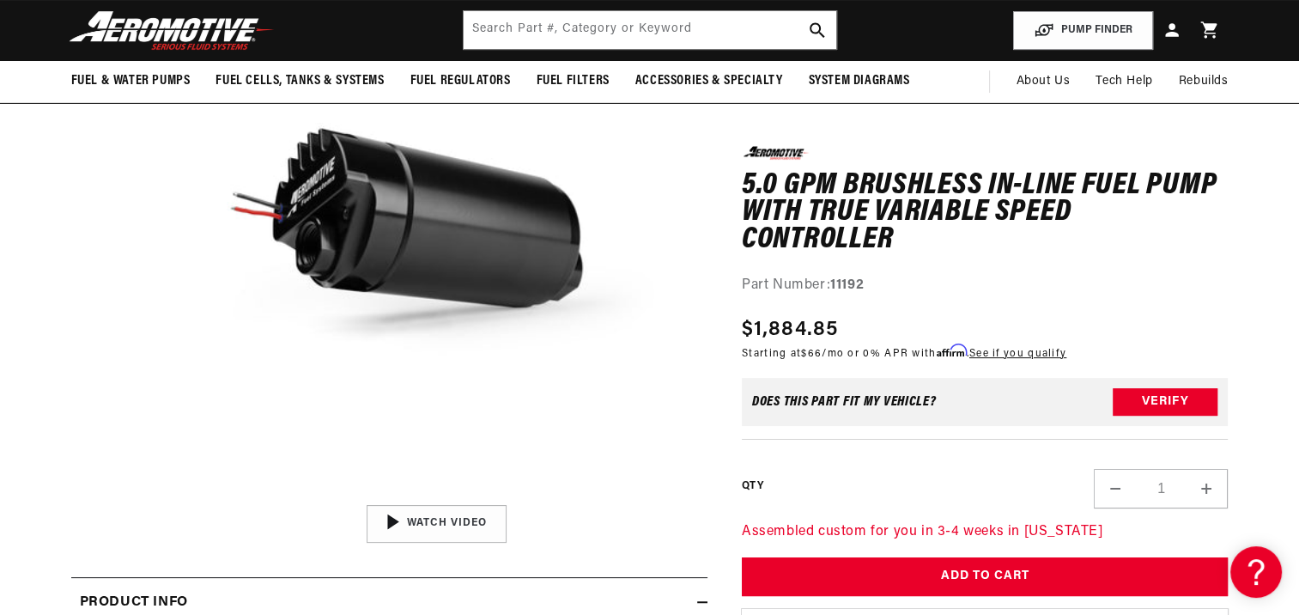
scroll to position [0, 0]
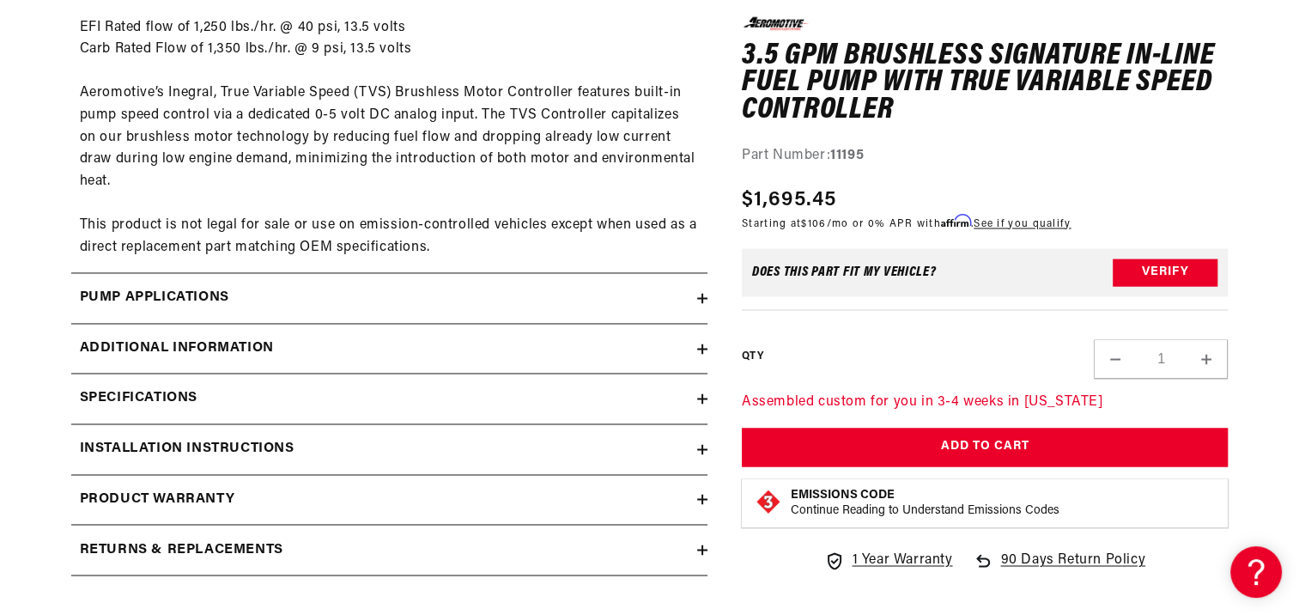
scroll to position [2720, 0]
click at [697, 303] on summary "Pump Applications" at bounding box center [389, 297] width 636 height 50
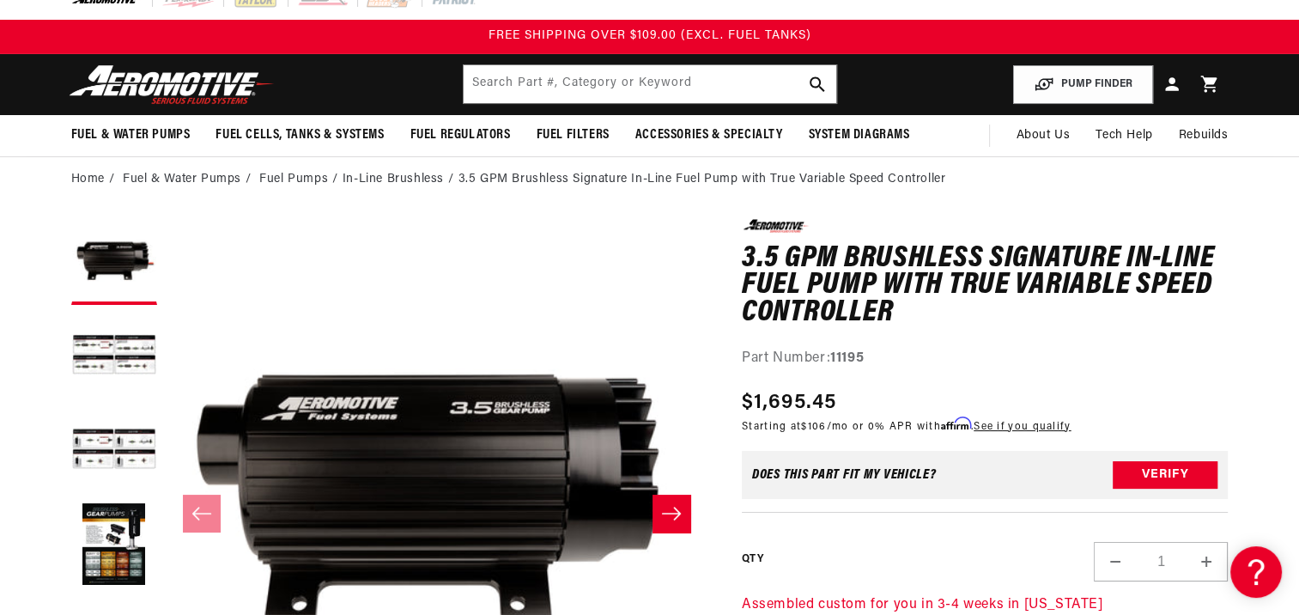
scroll to position [0, 0]
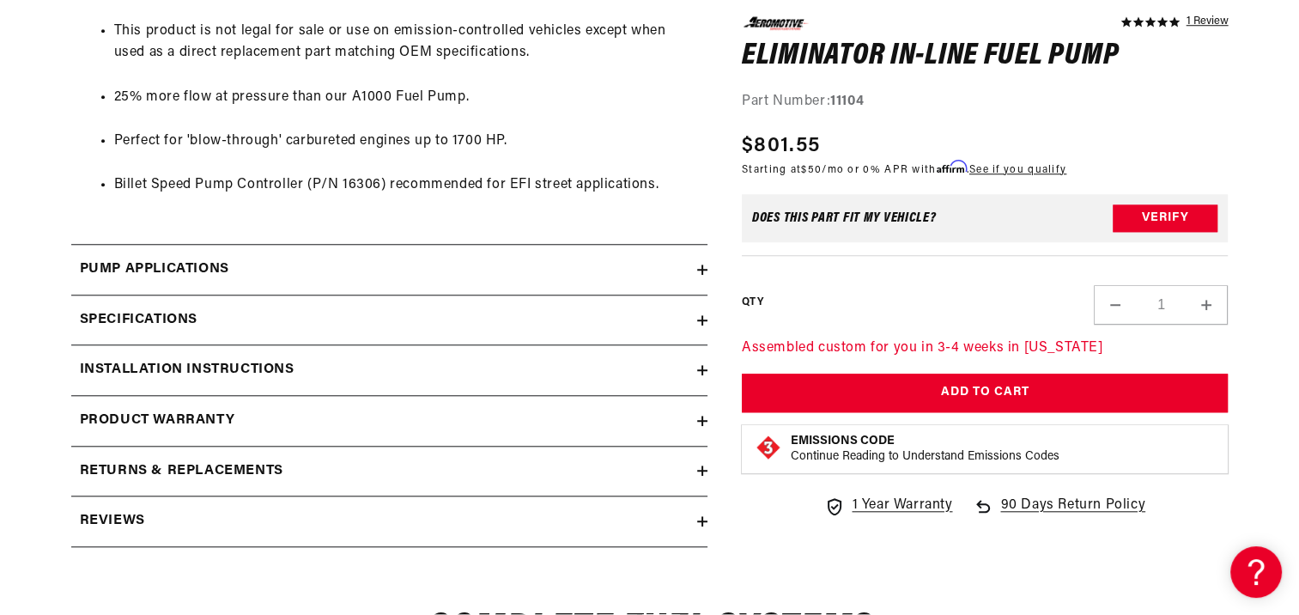
scroll to position [1521, 0]
click at [702, 271] on icon at bounding box center [702, 269] width 0 height 10
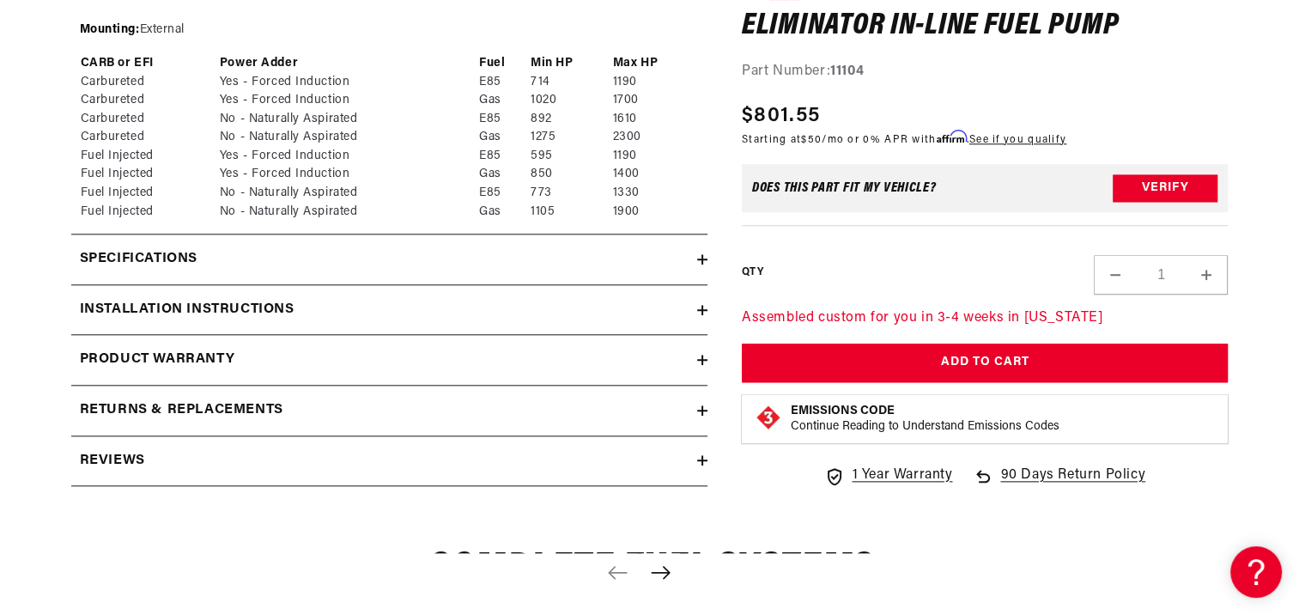
scroll to position [1796, 0]
click at [702, 253] on icon at bounding box center [702, 258] width 0 height 10
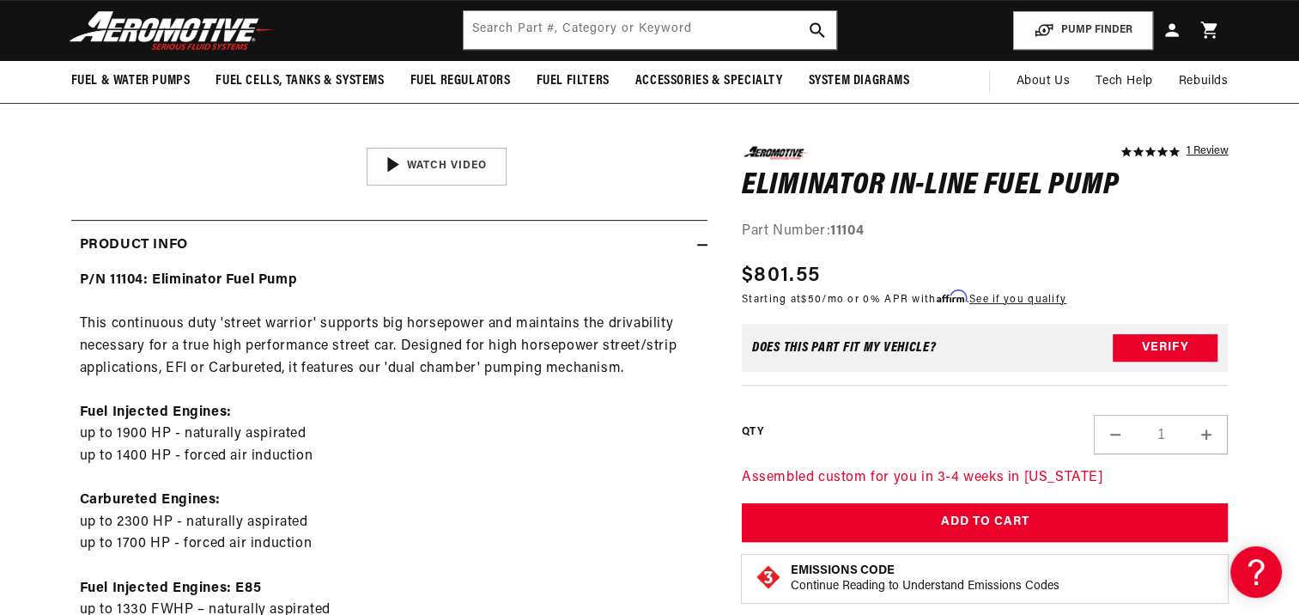
scroll to position [532, 0]
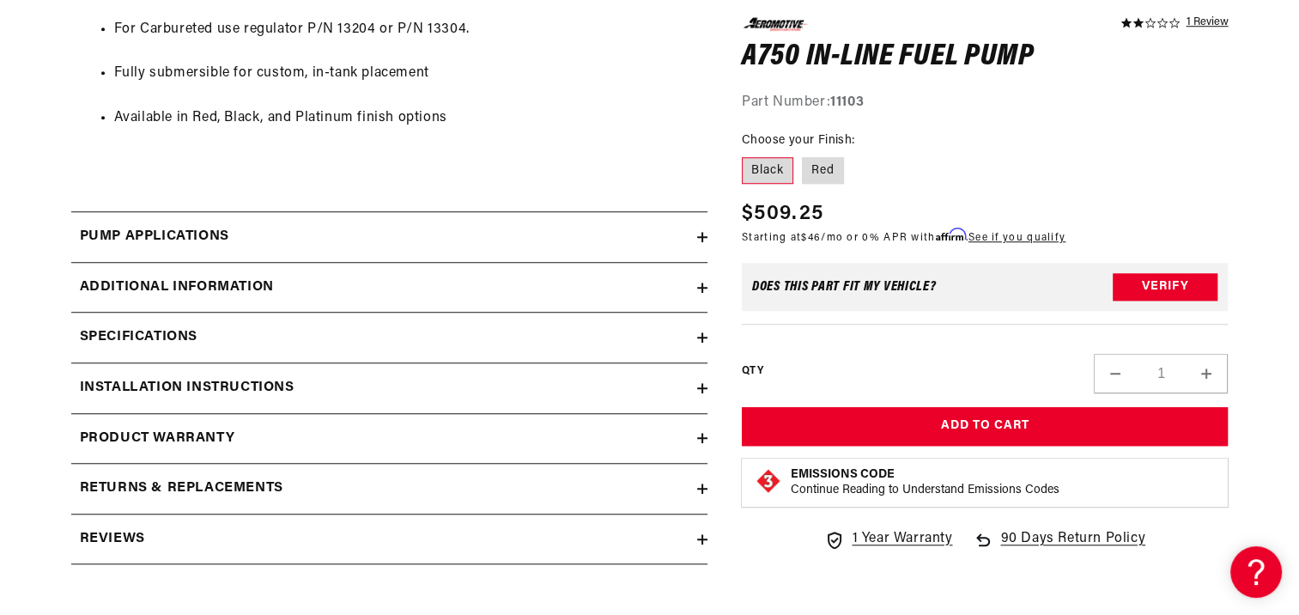
scroll to position [1350, 0]
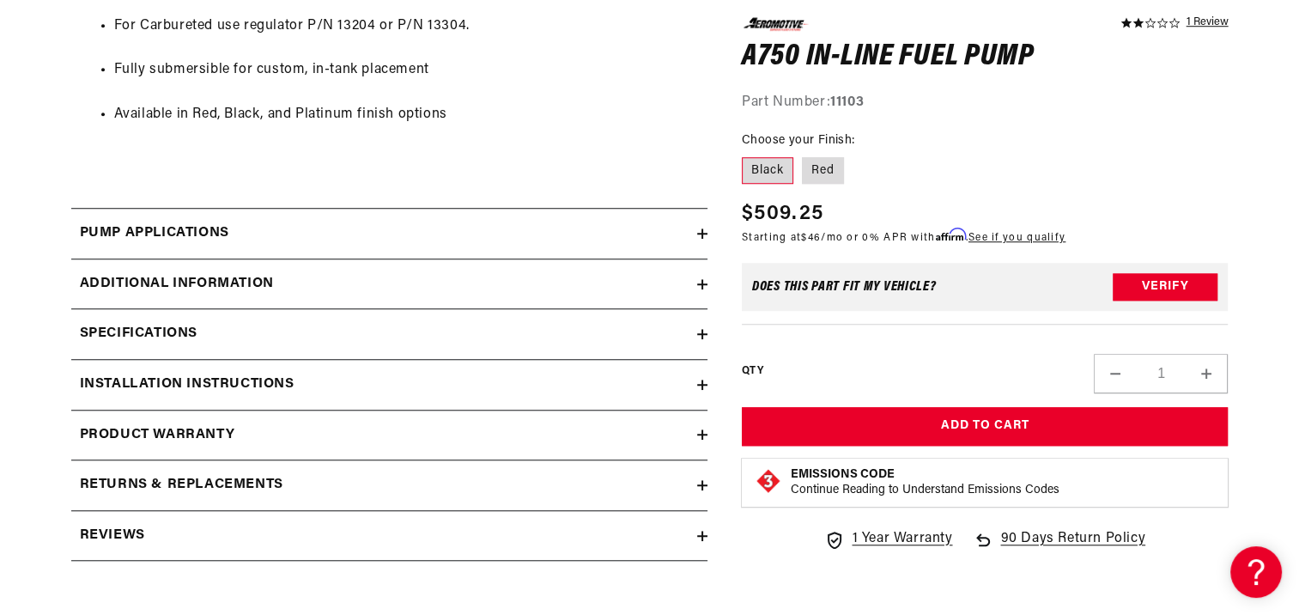
click at [700, 234] on icon at bounding box center [702, 234] width 10 height 0
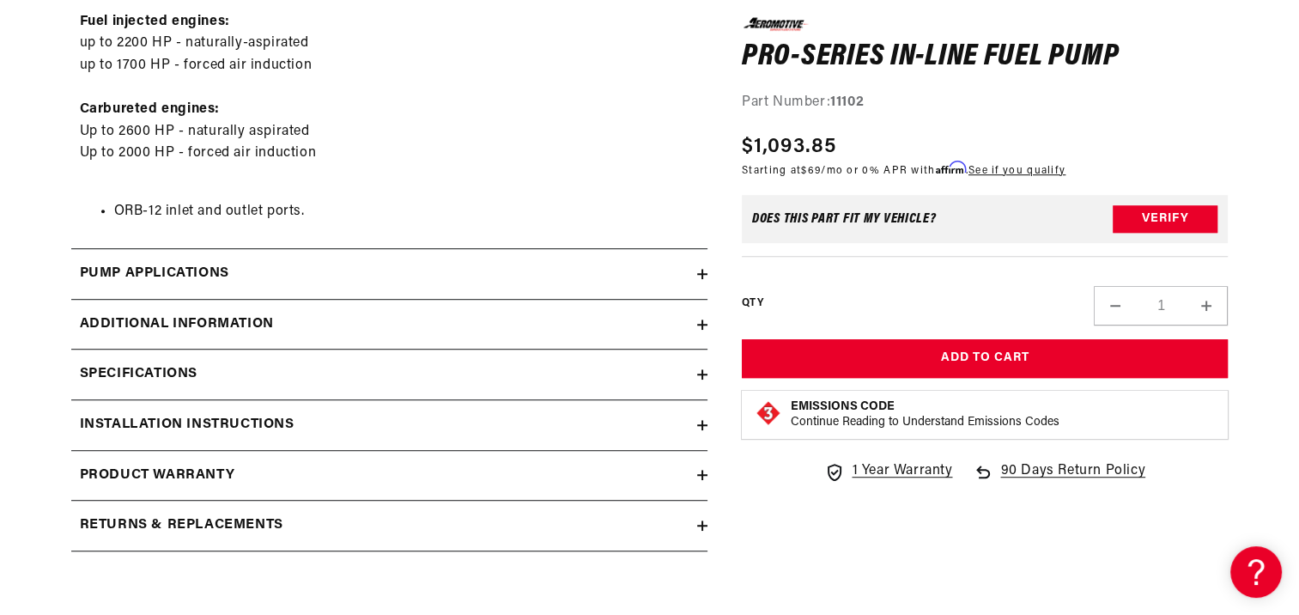
scroll to position [1044, 0]
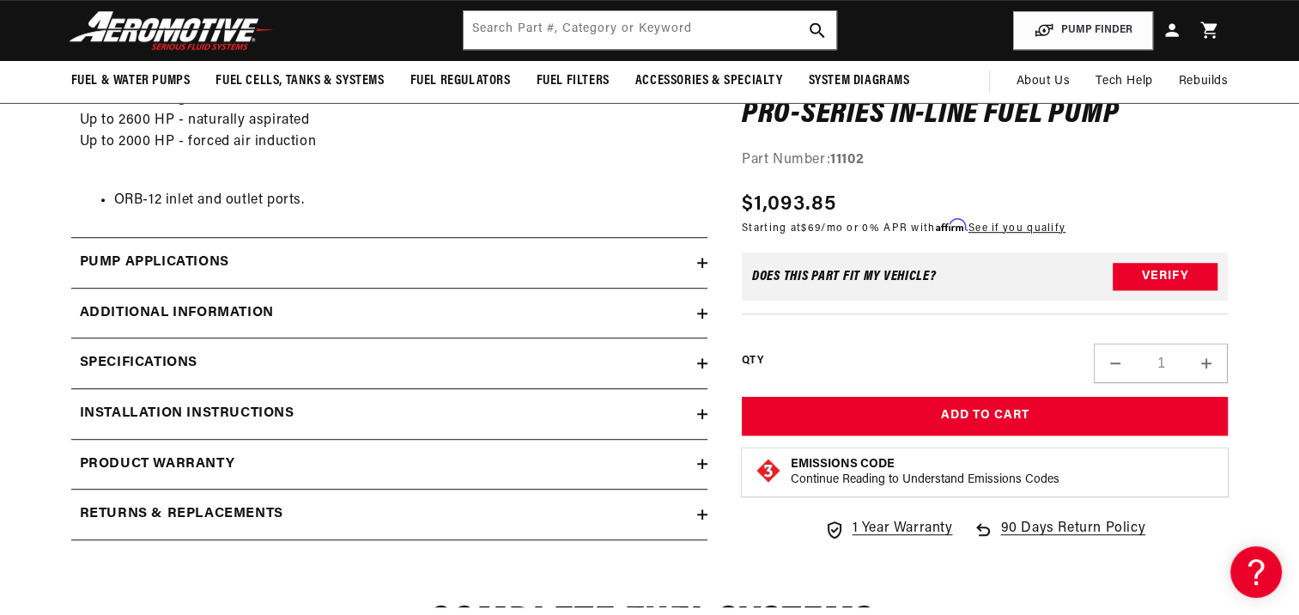
click at [701, 263] on icon at bounding box center [702, 263] width 10 height 0
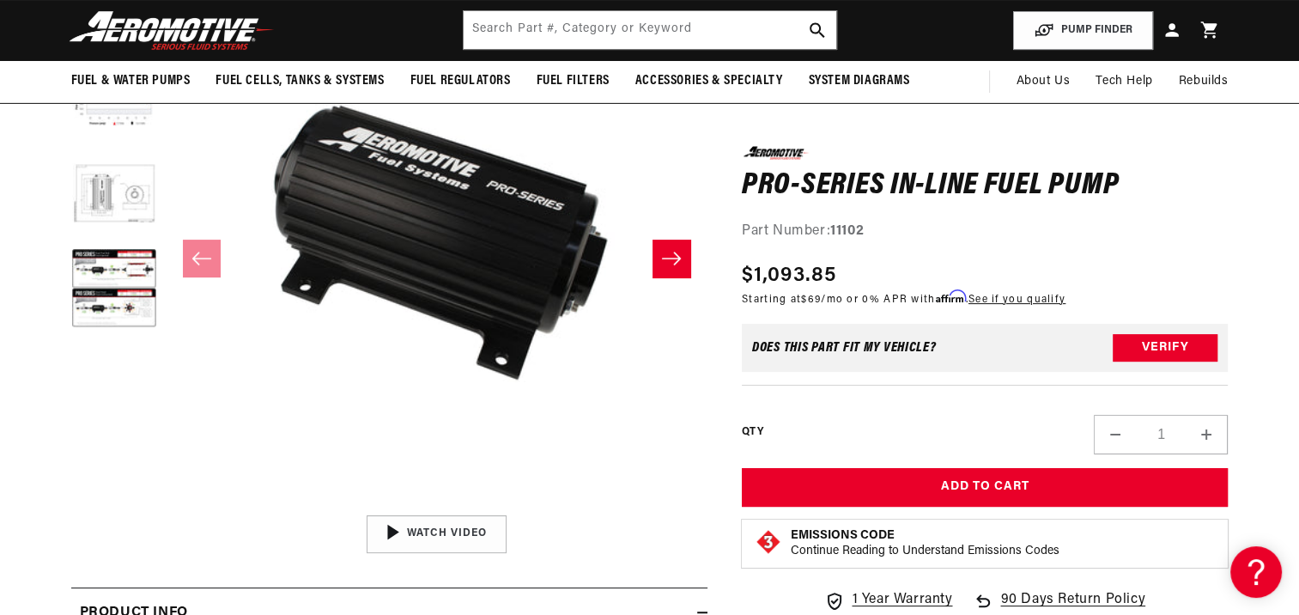
scroll to position [0, 0]
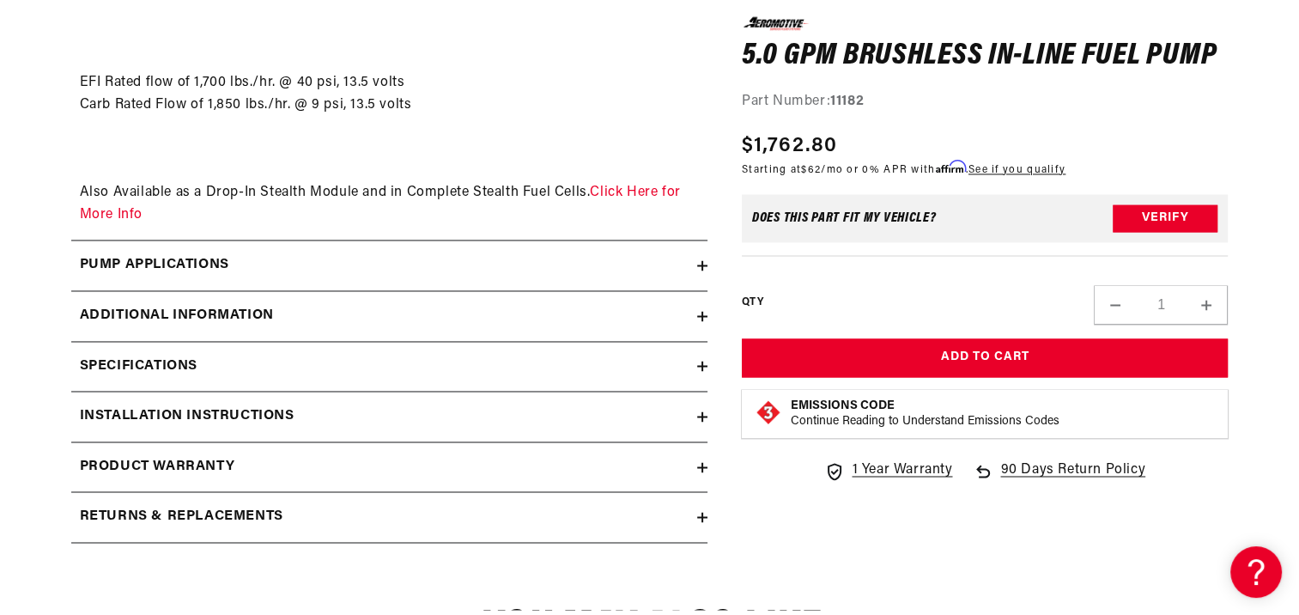
scroll to position [2734, 0]
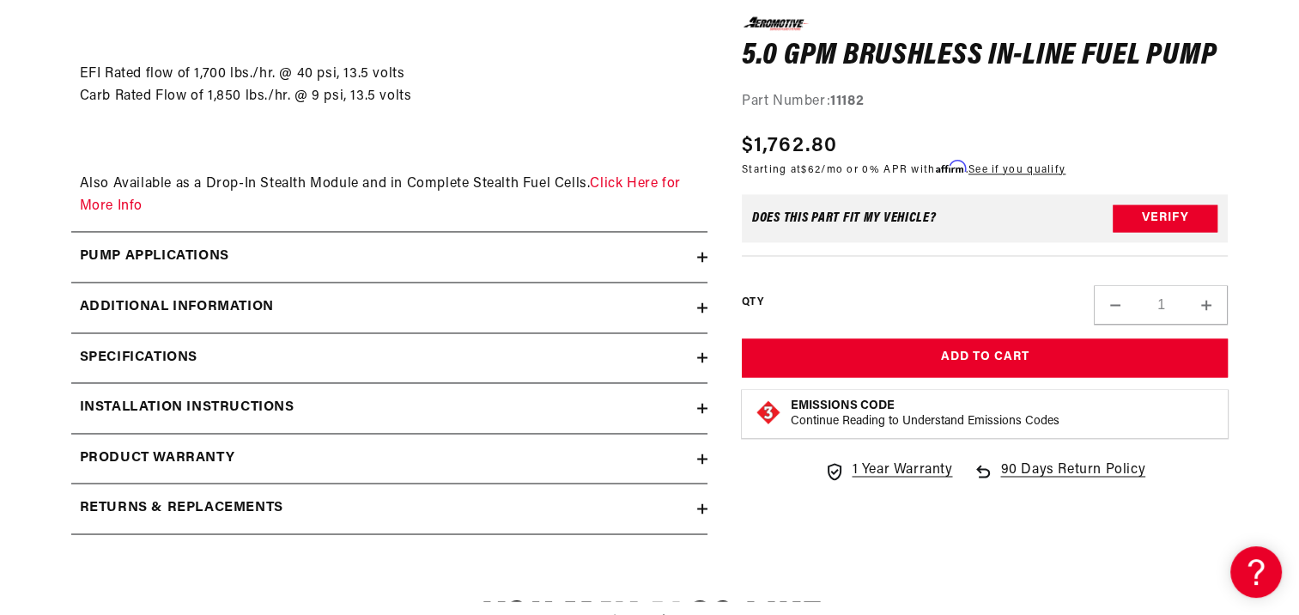
click at [697, 257] on icon at bounding box center [702, 257] width 10 height 0
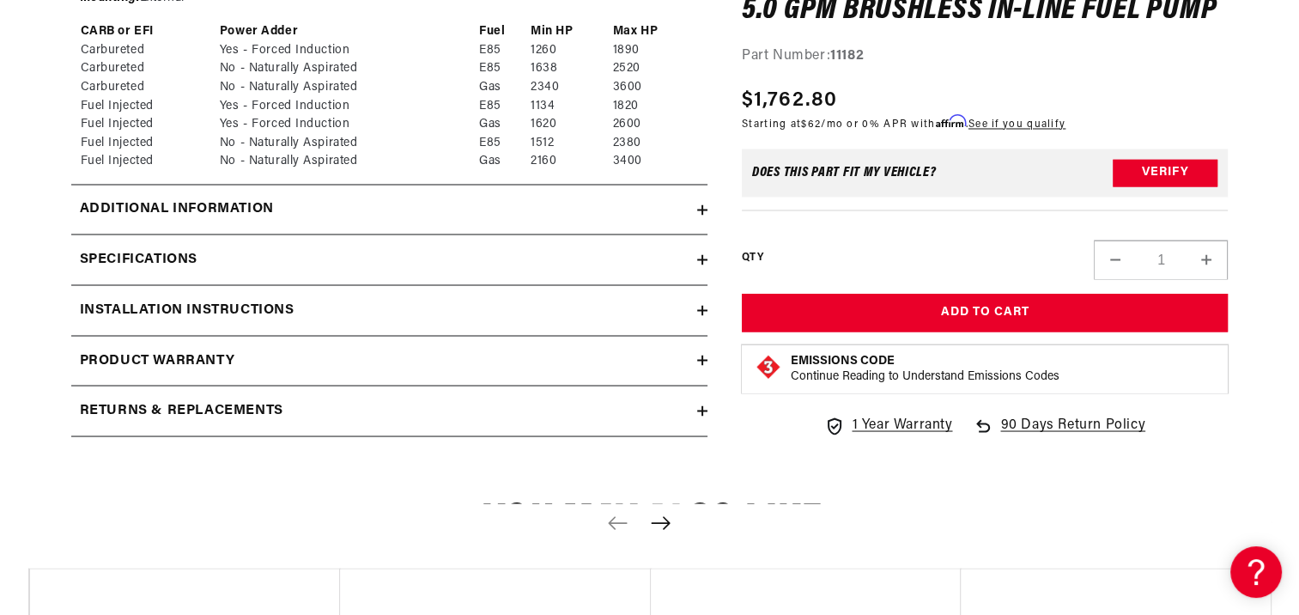
scroll to position [3029, 0]
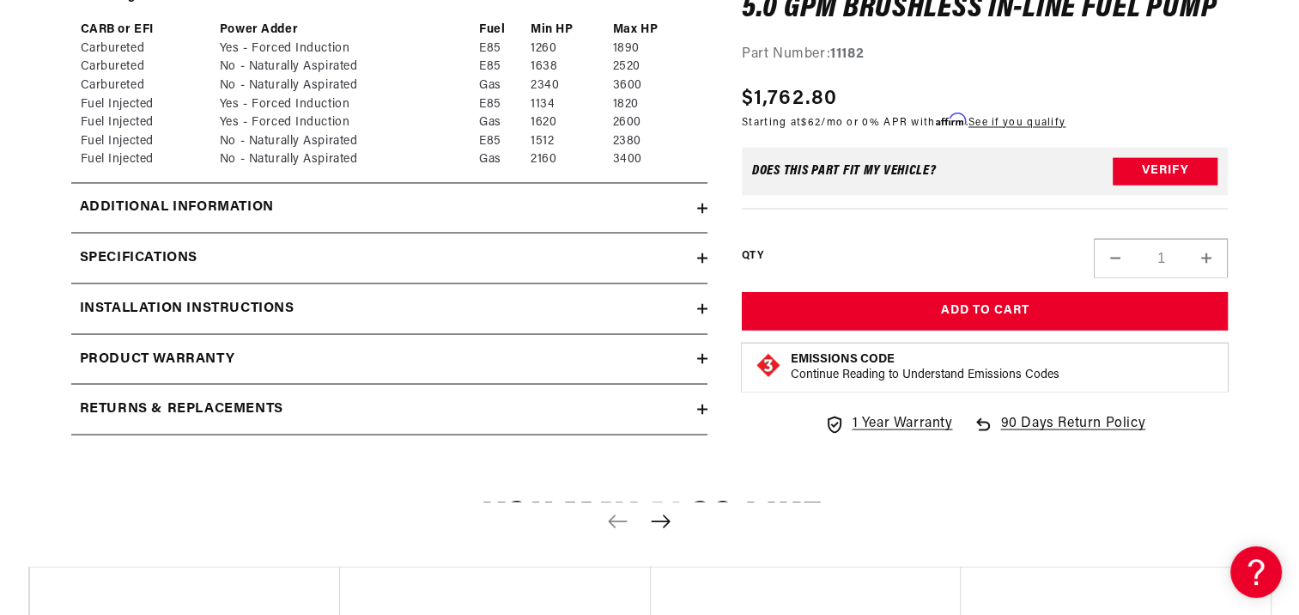
click at [703, 201] on summary "Additional information" at bounding box center [389, 208] width 636 height 50
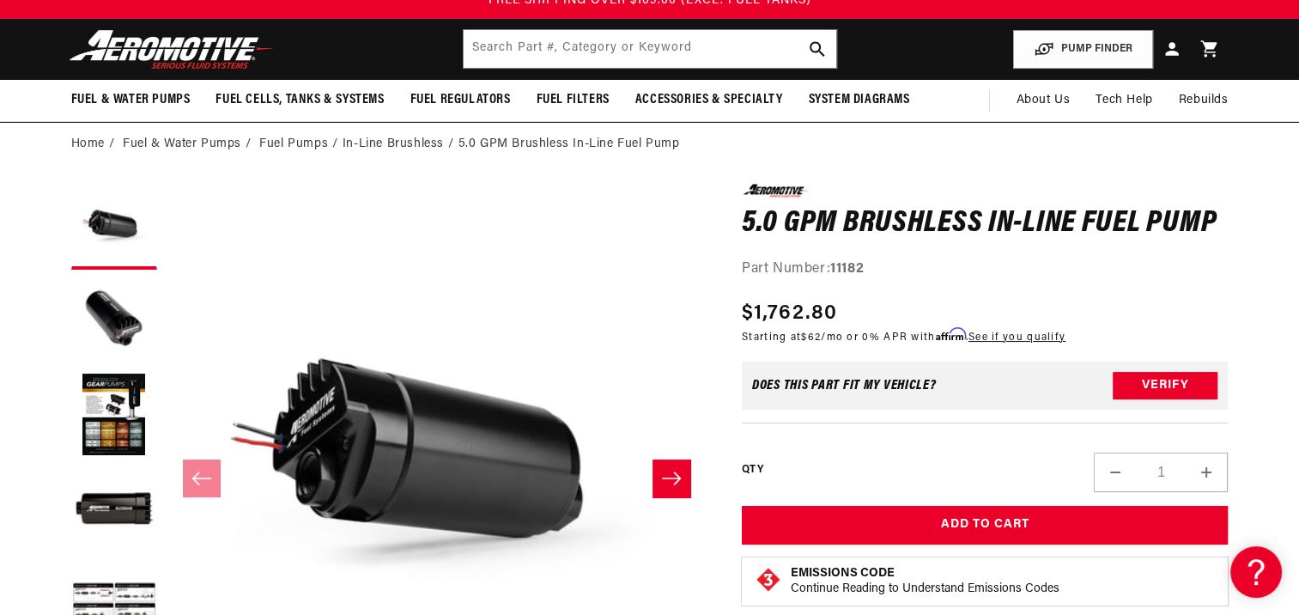
scroll to position [0, 0]
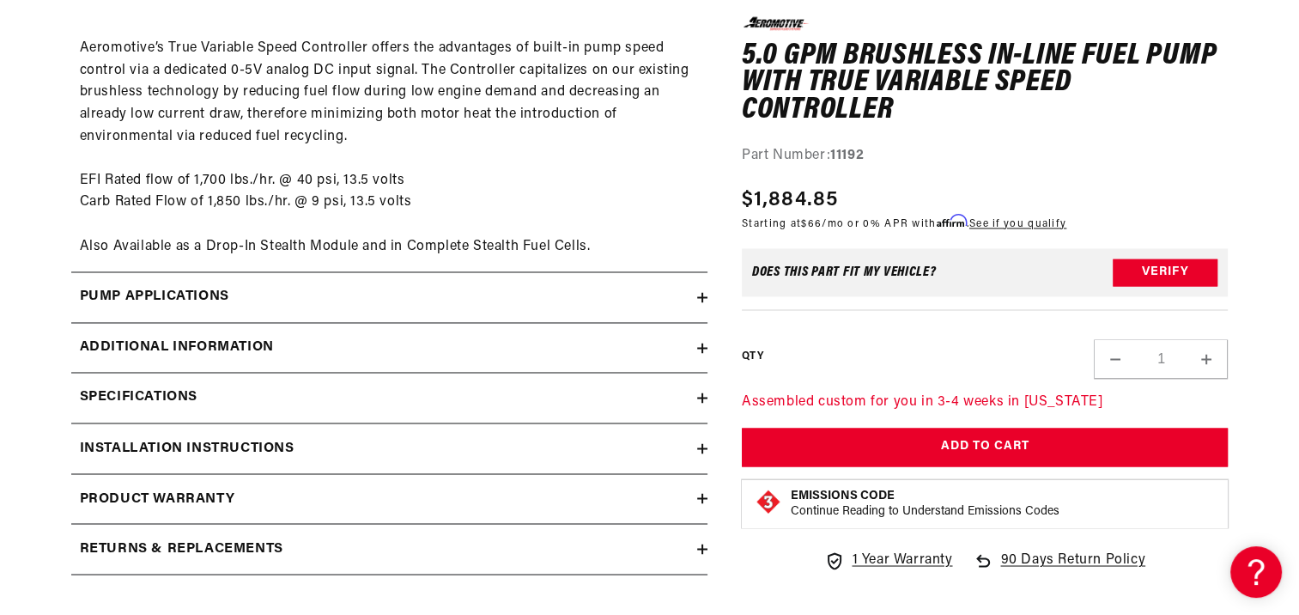
scroll to position [2801, 0]
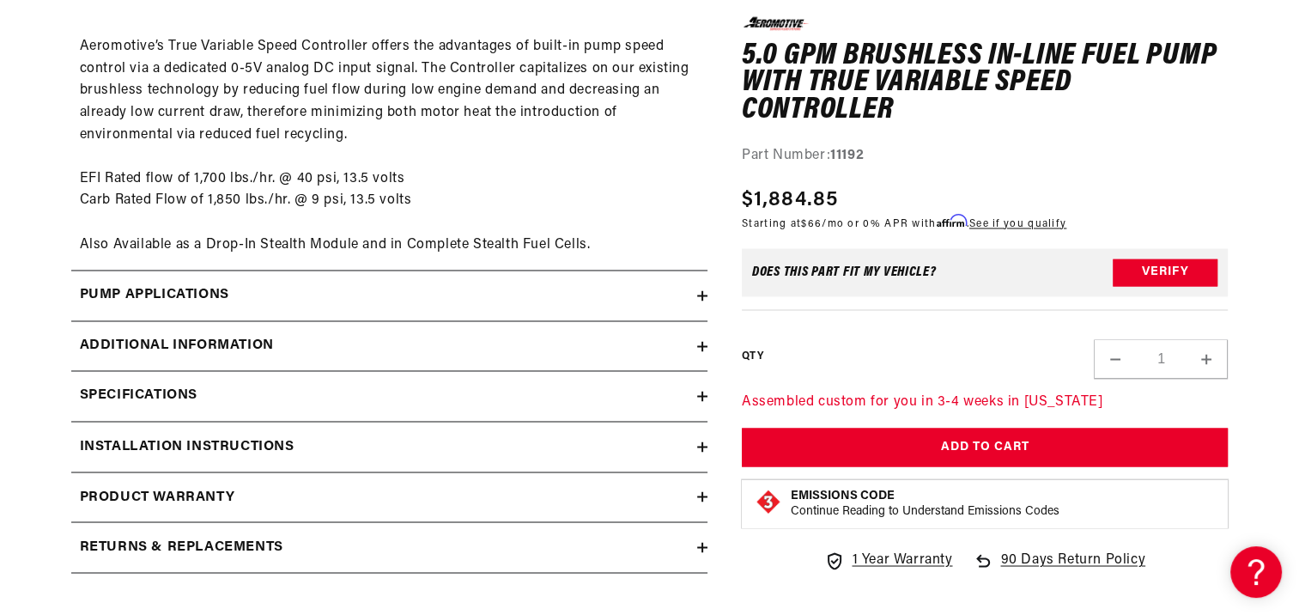
click at [702, 447] on icon at bounding box center [702, 446] width 0 height 10
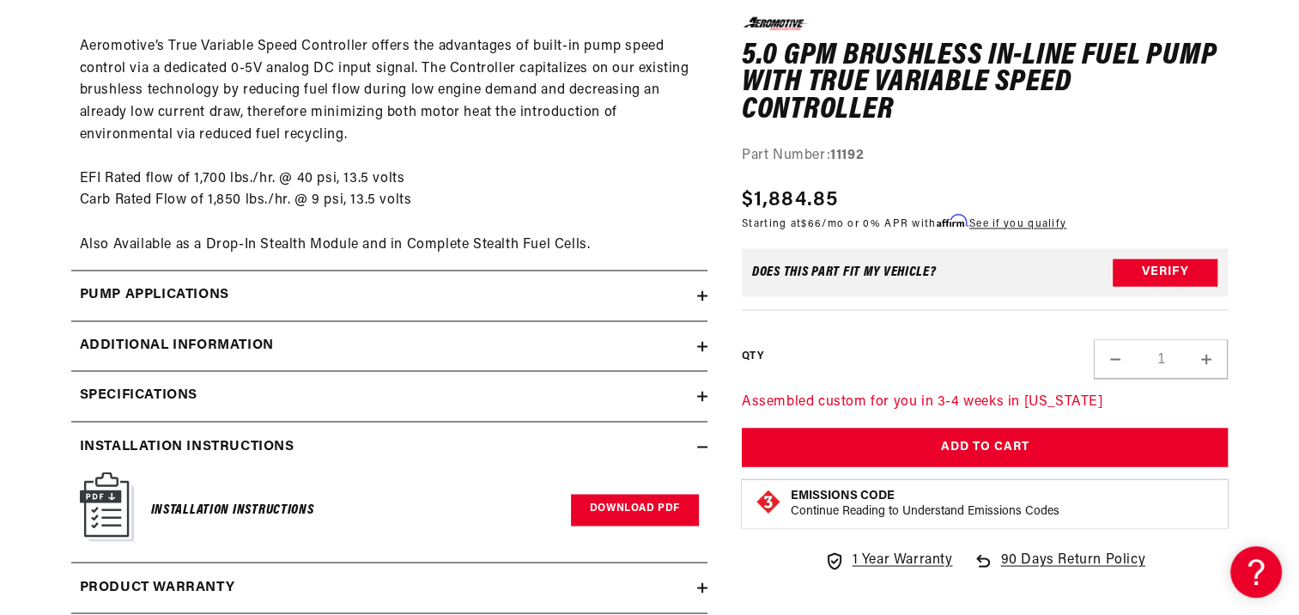
click at [649, 503] on link "Download PDF" at bounding box center [635, 510] width 128 height 32
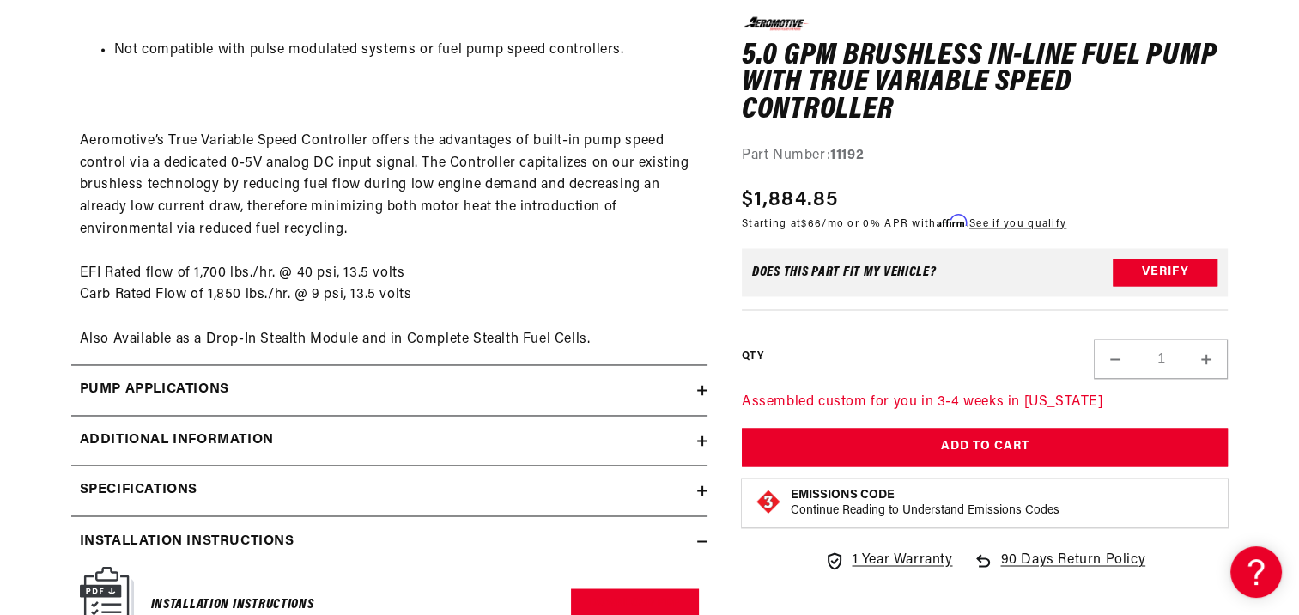
scroll to position [2708, 0]
click at [699, 388] on icon at bounding box center [702, 388] width 10 height 0
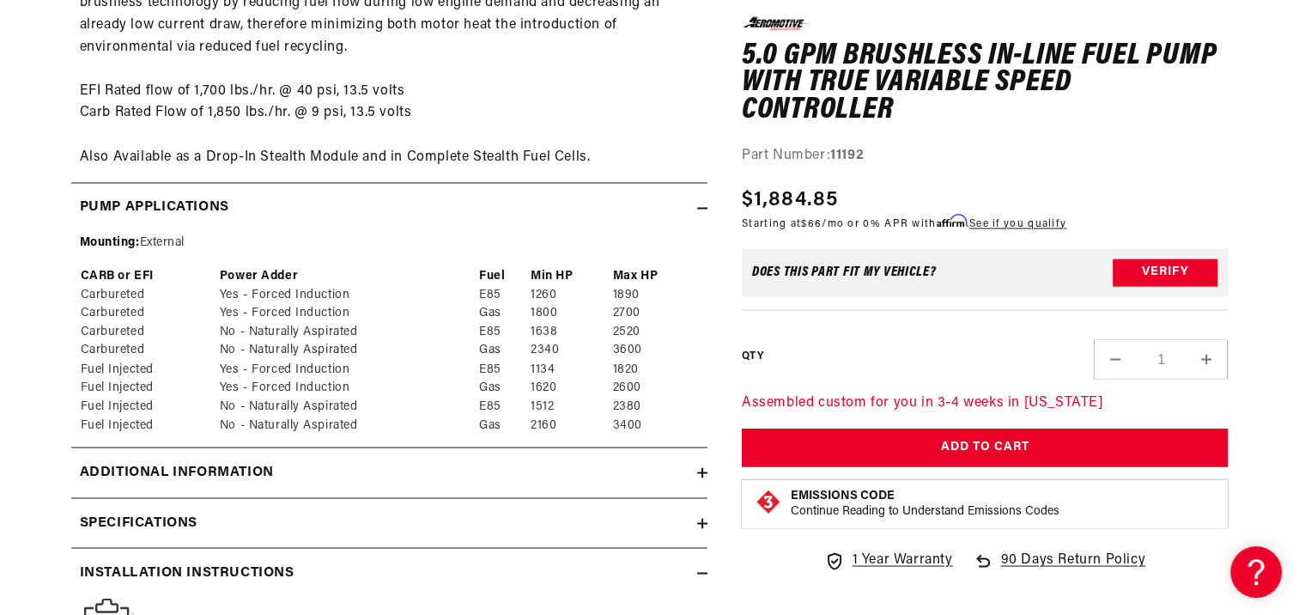
scroll to position [2921, 0]
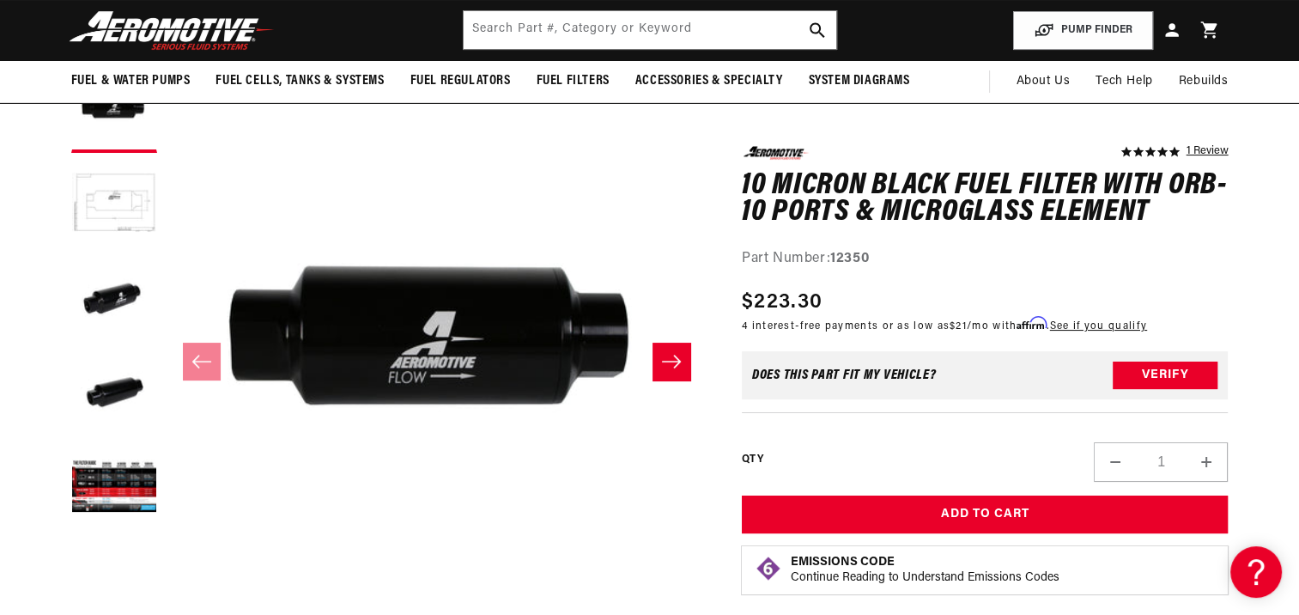
scroll to position [101, 0]
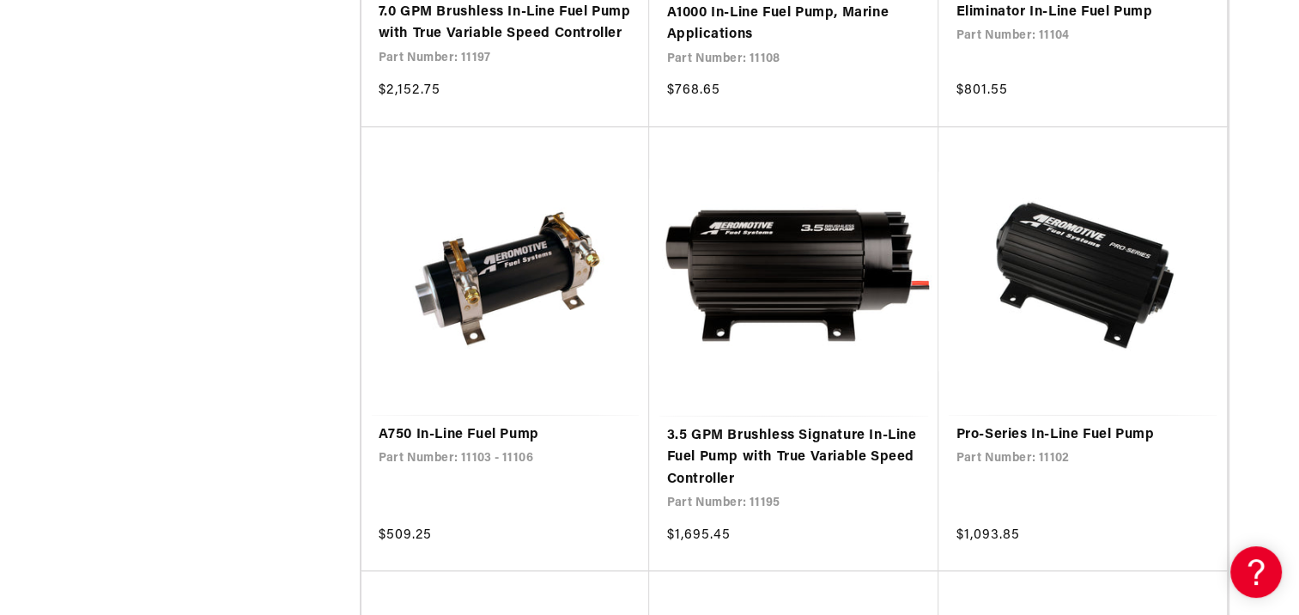
scroll to position [1183, 0]
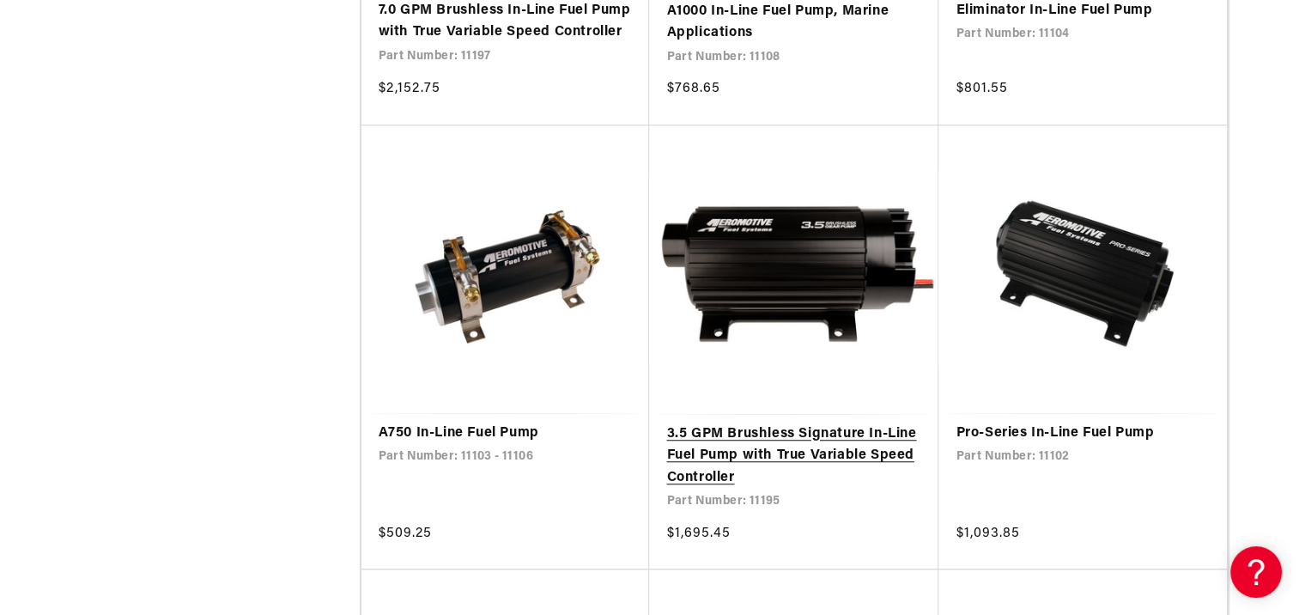
click at [821, 455] on link "3.5 GPM Brushless Signature In-Line Fuel Pump with True Variable Speed Controll…" at bounding box center [793, 456] width 255 height 66
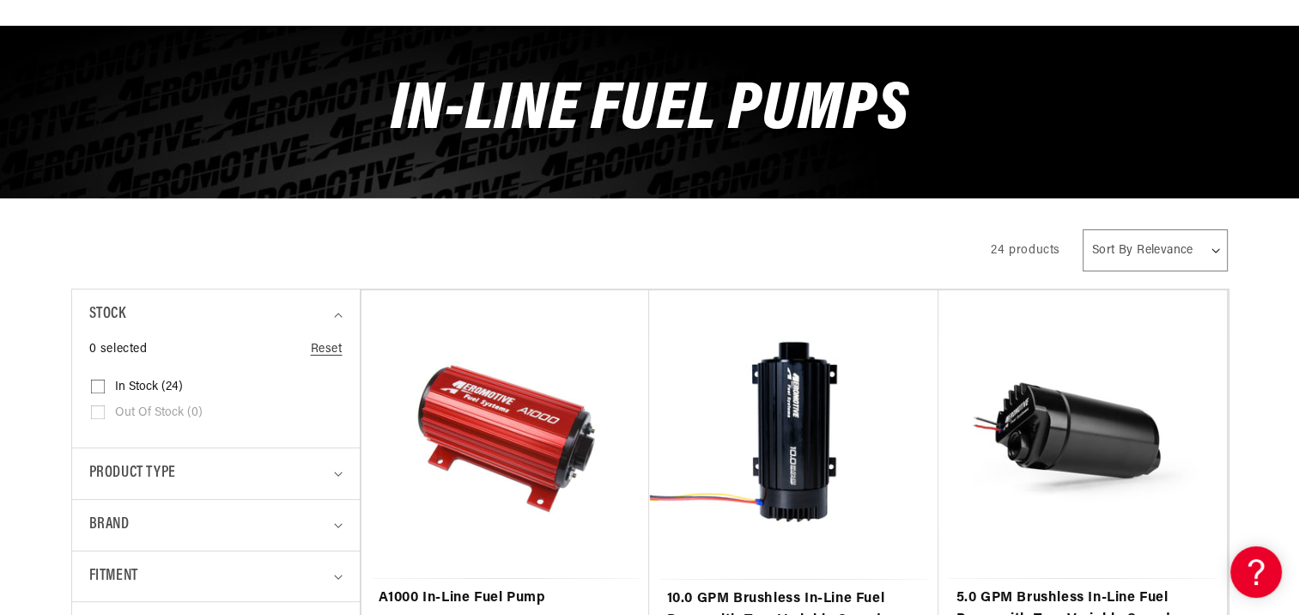
scroll to position [367, 0]
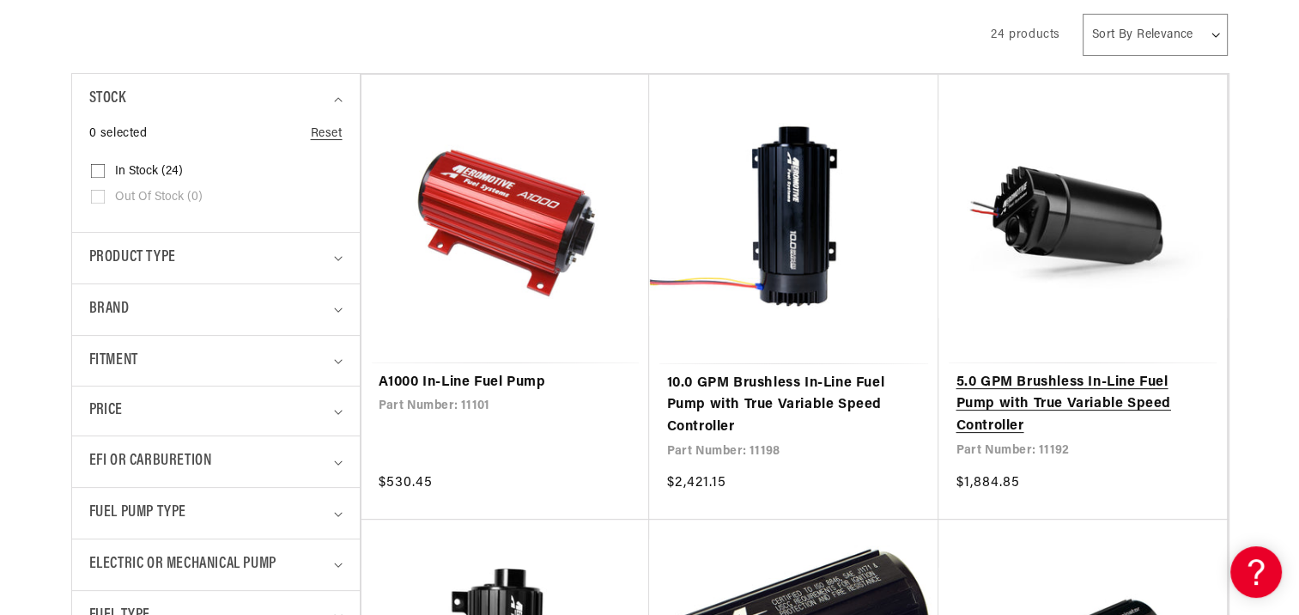
click at [1014, 377] on link "5.0 GPM Brushless In-Line Fuel Pump with True Variable Speed Controller" at bounding box center [1083, 405] width 254 height 66
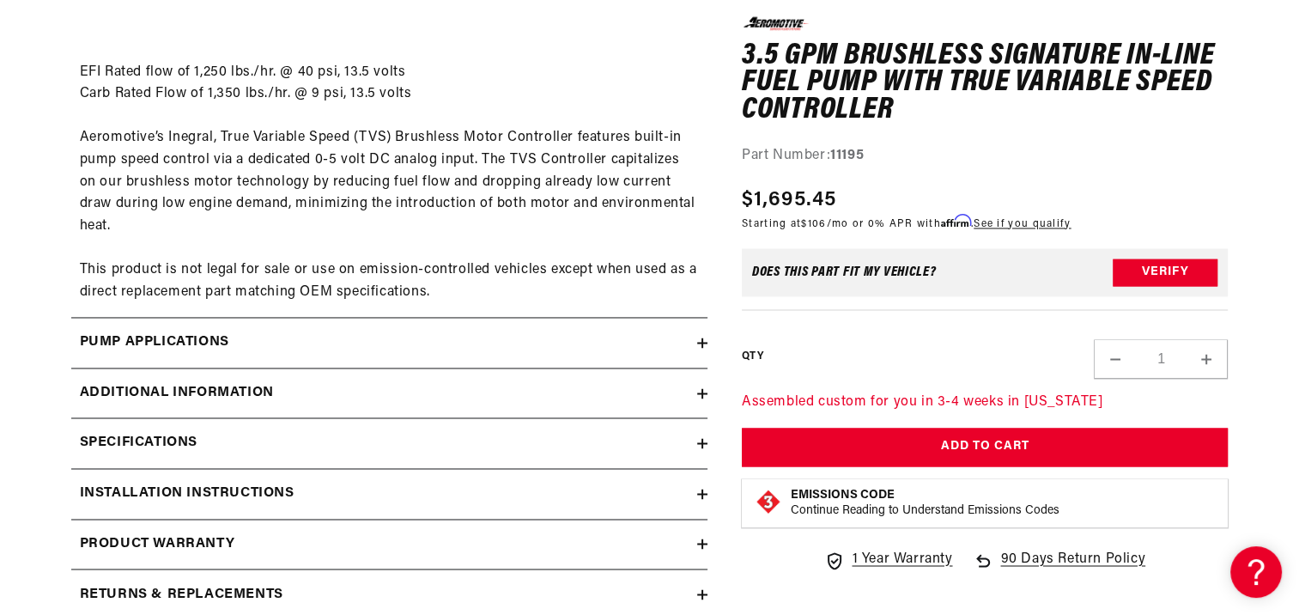
scroll to position [2677, 0]
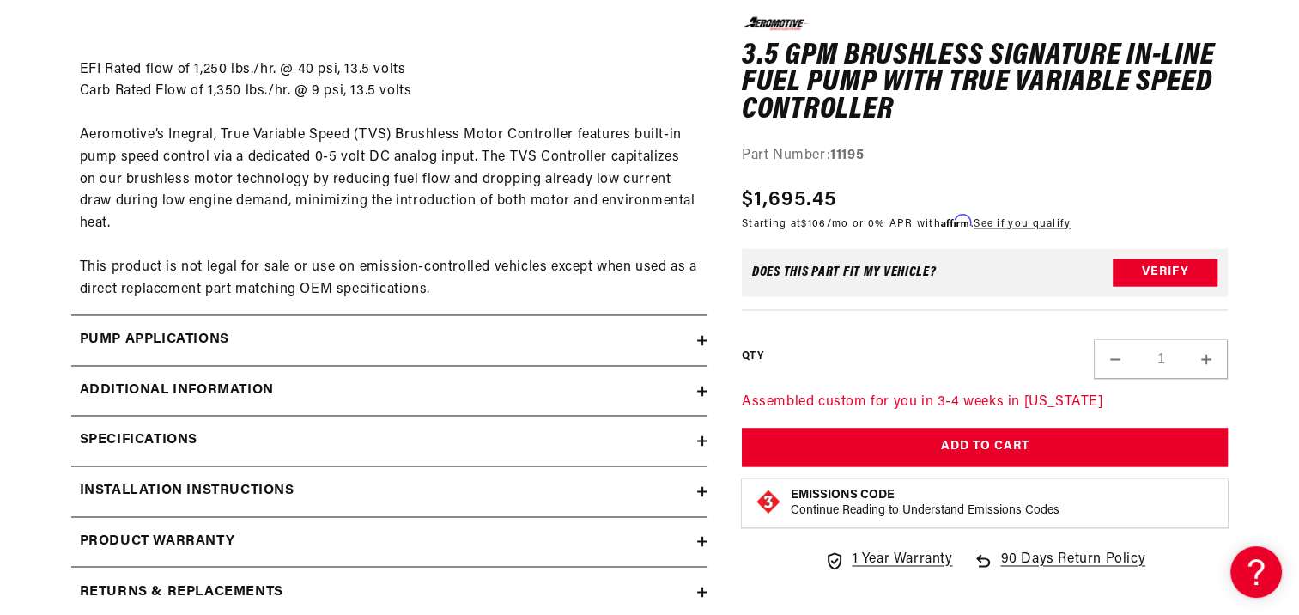
click at [701, 338] on icon at bounding box center [702, 340] width 10 height 10
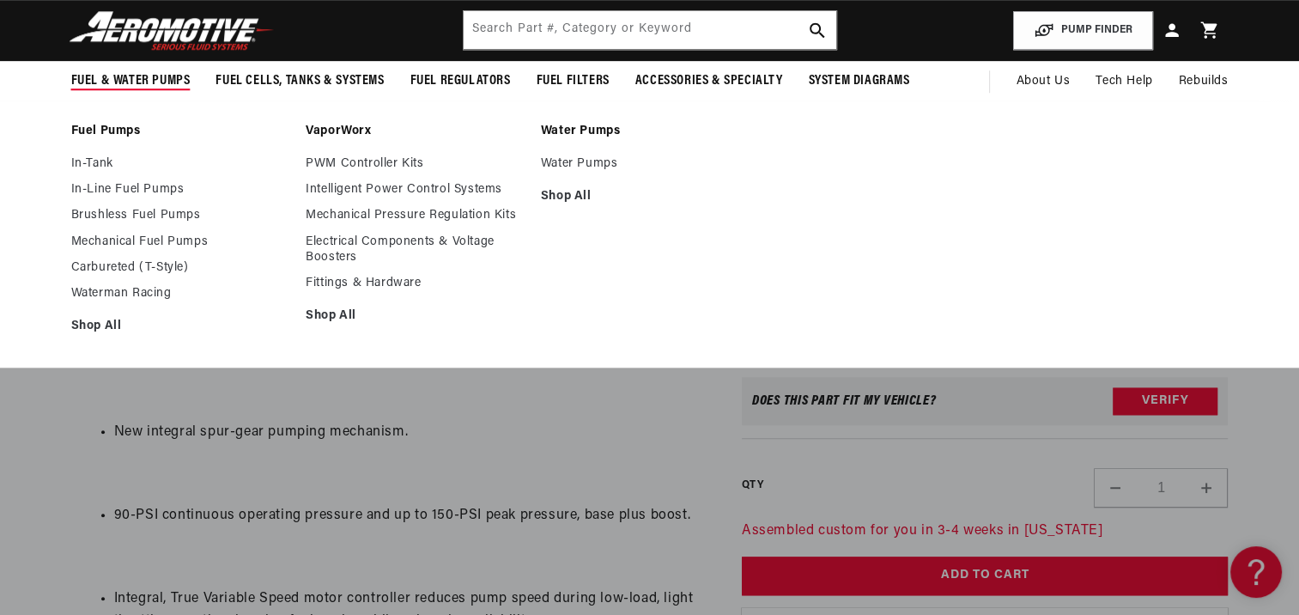
scroll to position [1643, 0]
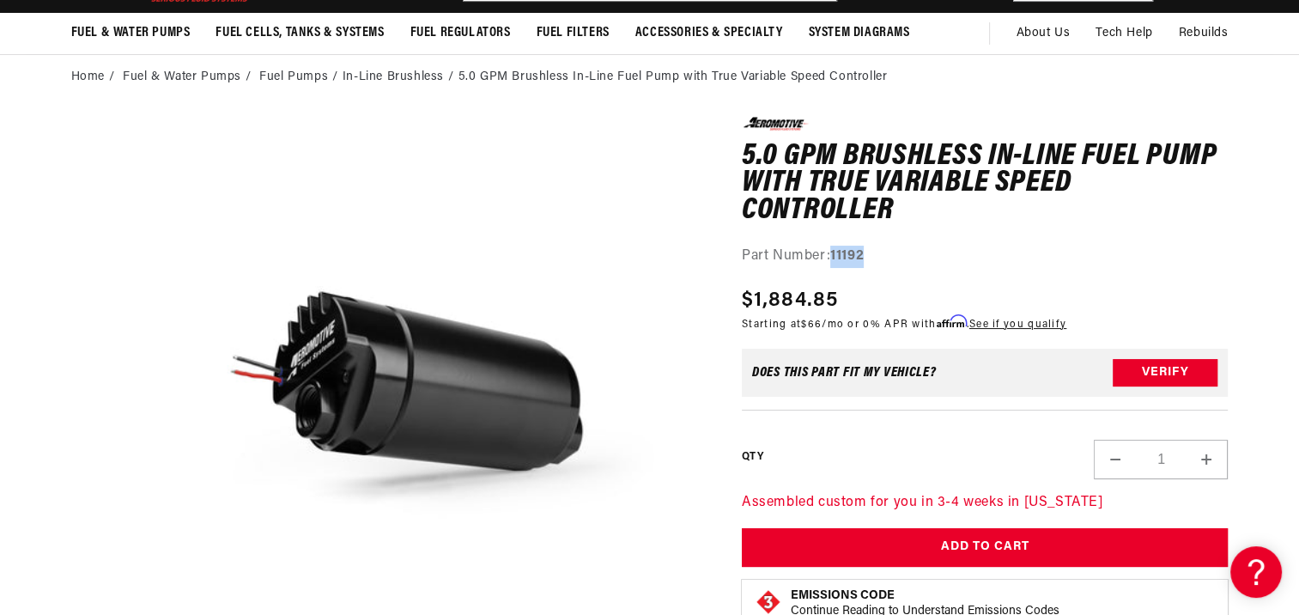
drag, startPoint x: 864, startPoint y: 256, endPoint x: 835, endPoint y: 256, distance: 29.2
click at [835, 256] on strong "11192" at bounding box center [846, 256] width 33 height 14
copy strong "11192"
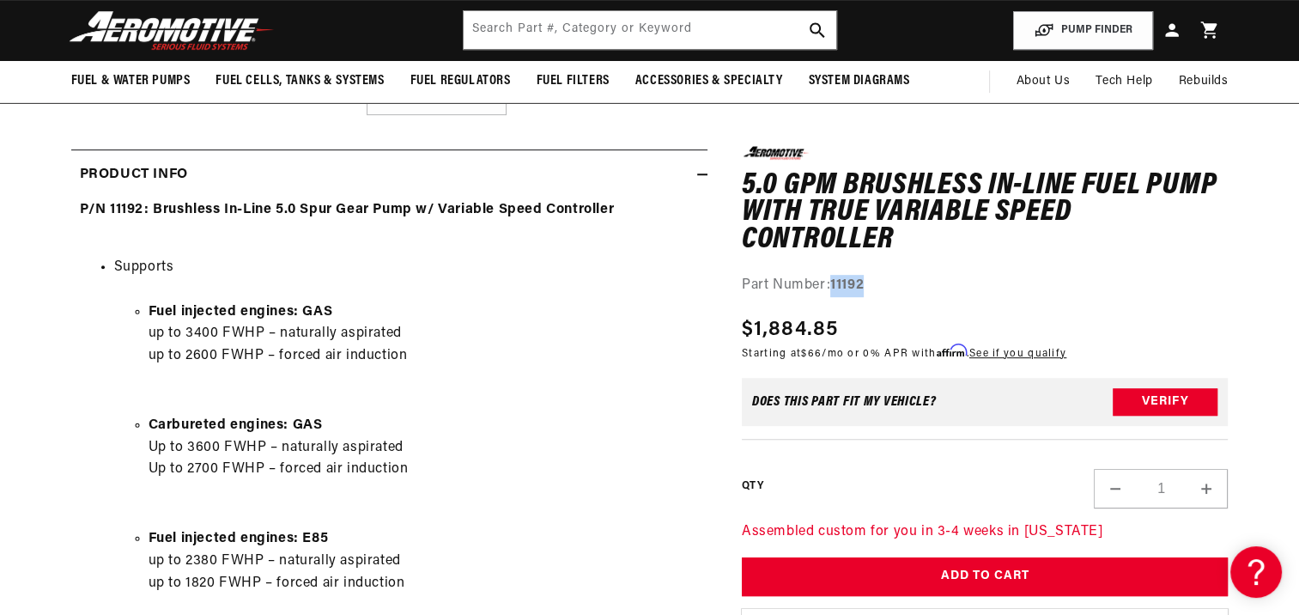
scroll to position [711, 0]
